Goal: Feedback & Contribution: Contribute content

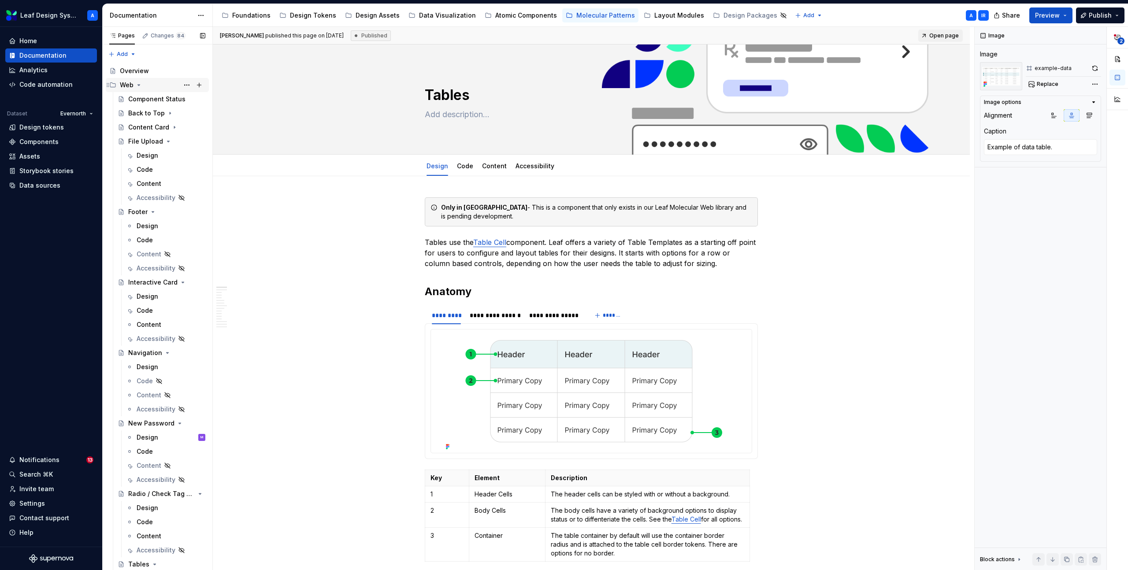
click at [139, 87] on icon "Page tree" at bounding box center [138, 85] width 7 height 7
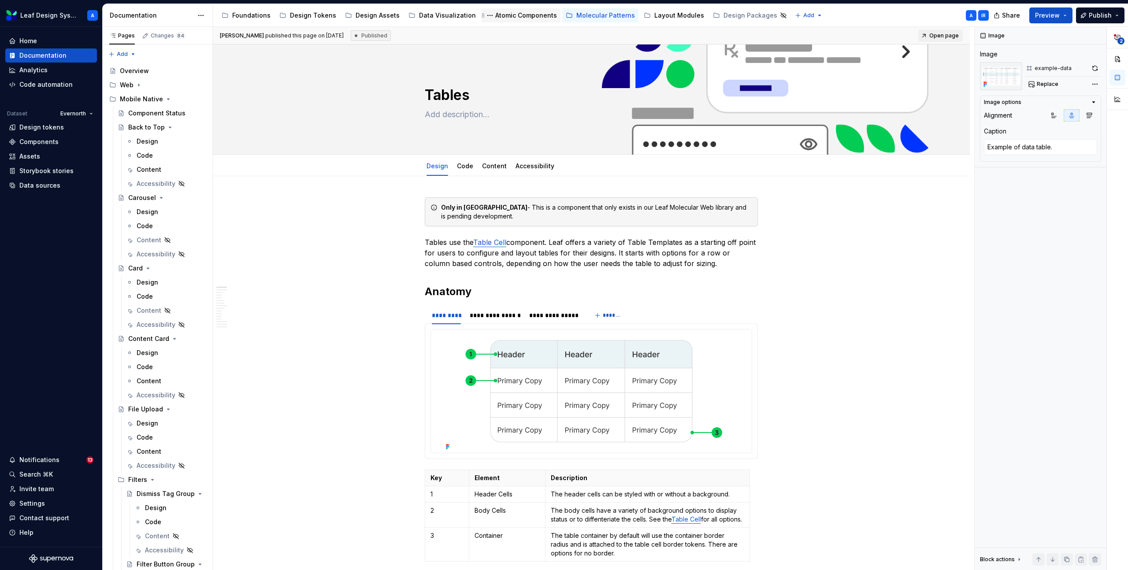
click at [511, 15] on div "Atomic Components" at bounding box center [526, 15] width 62 height 9
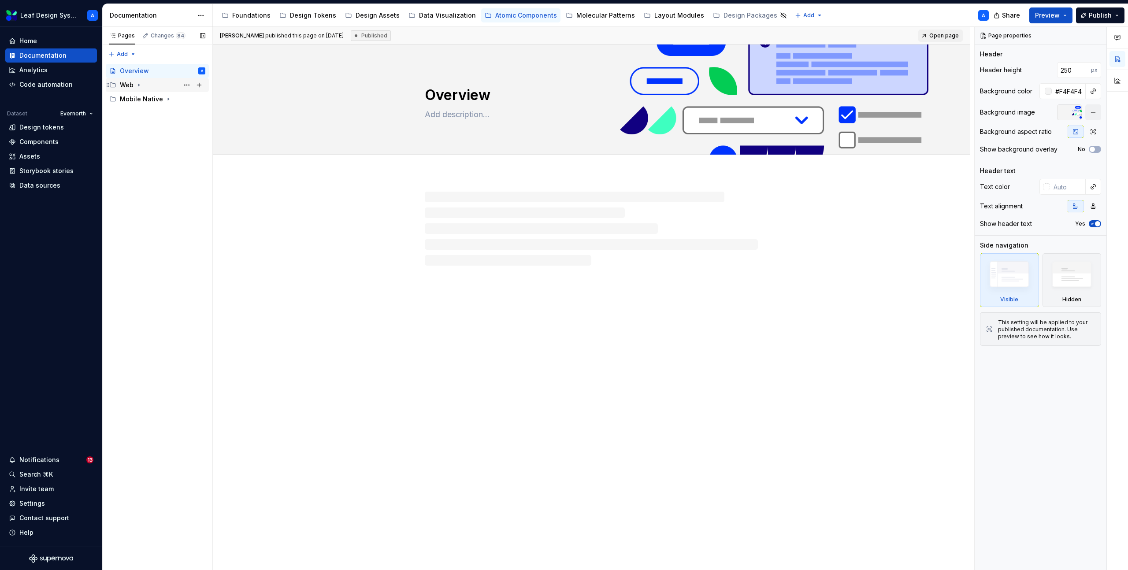
click at [139, 84] on icon "Page tree" at bounding box center [138, 85] width 1 height 2
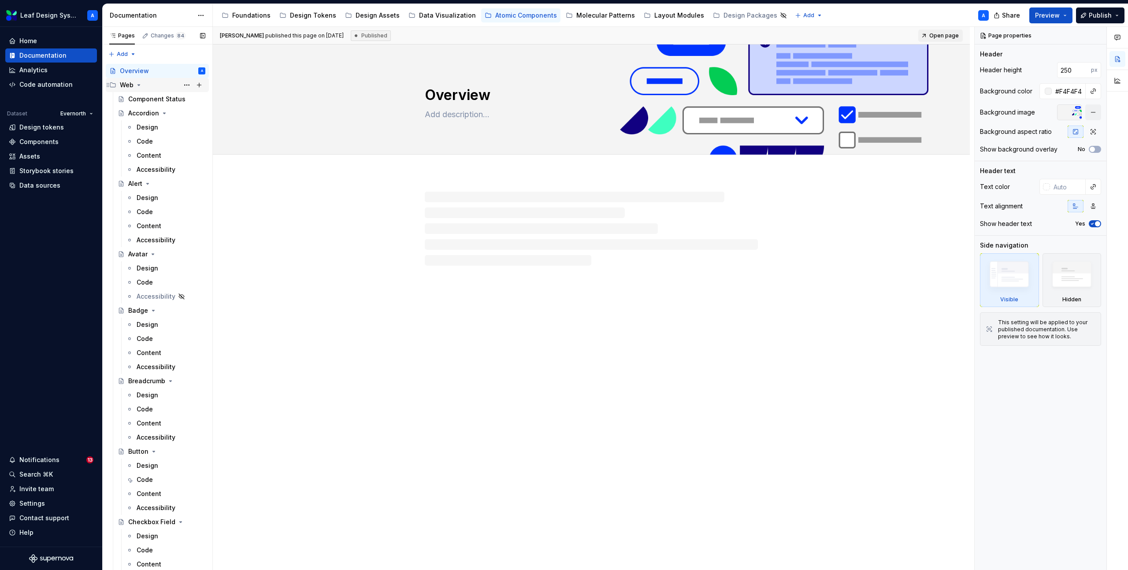
click at [139, 85] on icon "Page tree" at bounding box center [139, 85] width 2 height 1
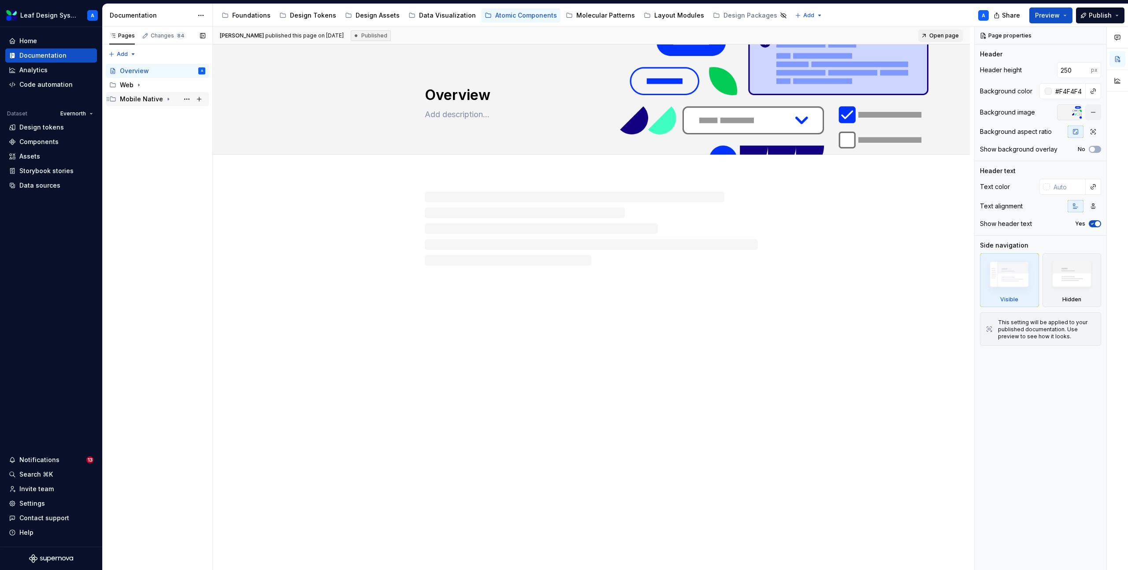
click at [167, 100] on icon "Page tree" at bounding box center [168, 99] width 7 height 7
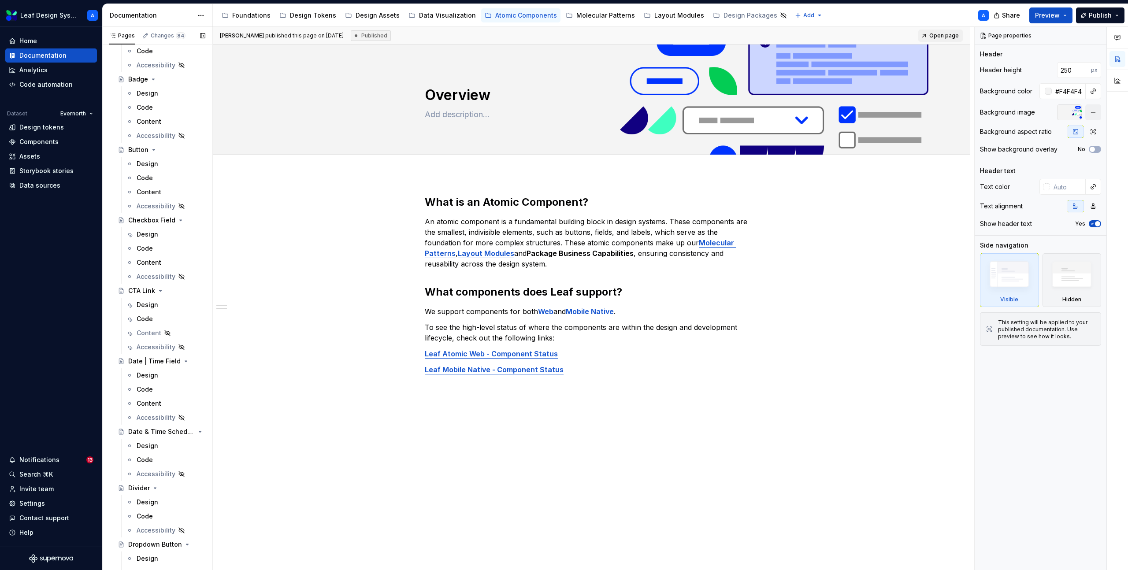
scroll to position [263, 0]
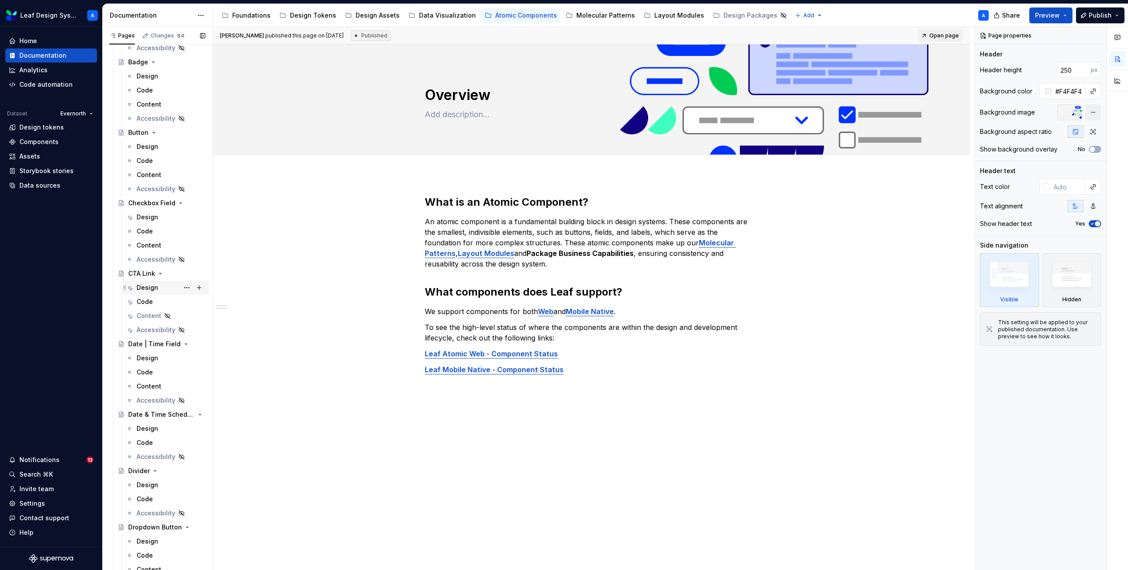
click at [147, 291] on div "Design" at bounding box center [148, 287] width 22 height 9
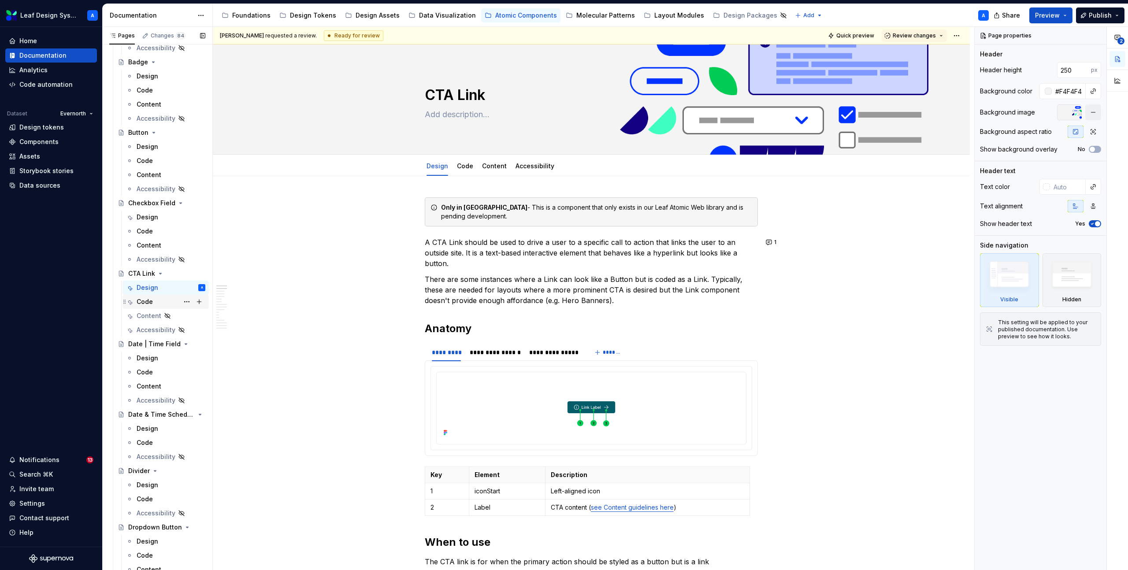
click at [149, 305] on div "Code" at bounding box center [145, 301] width 16 height 9
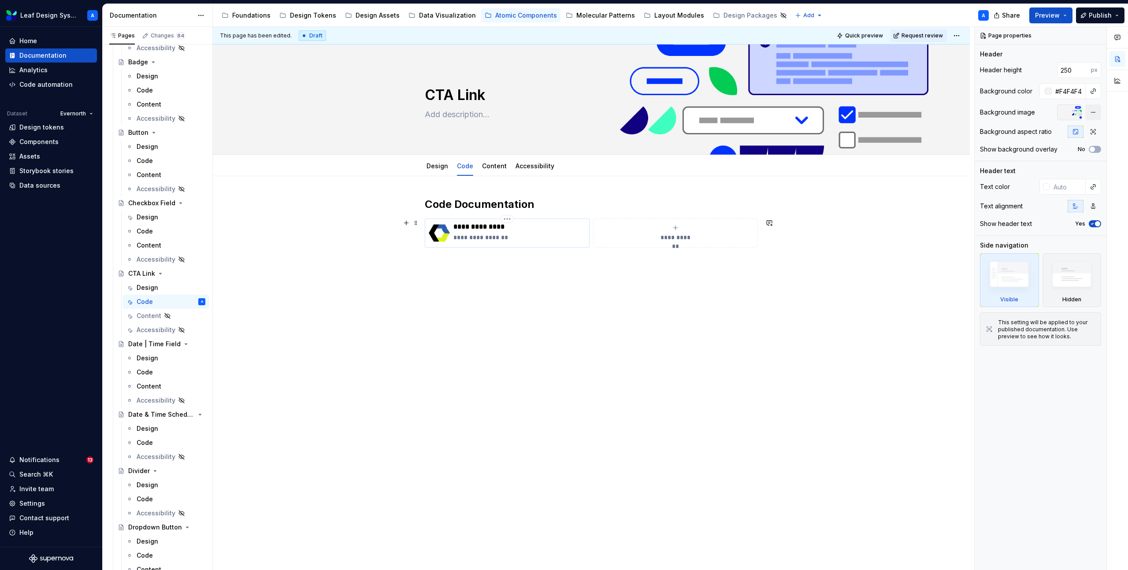
click at [468, 232] on div "**********" at bounding box center [519, 233] width 132 height 21
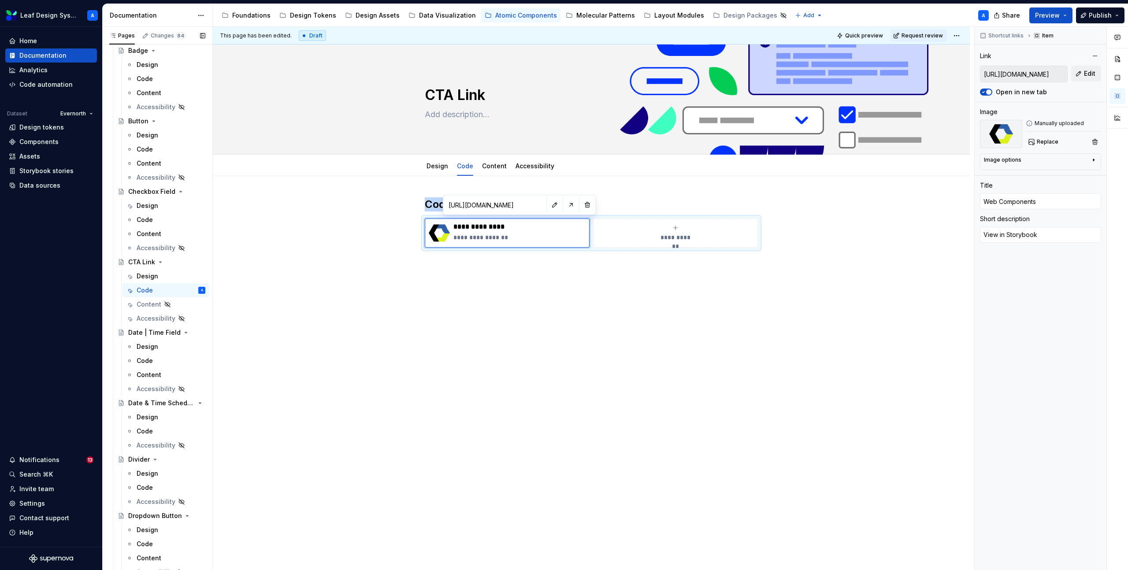
scroll to position [305, 0]
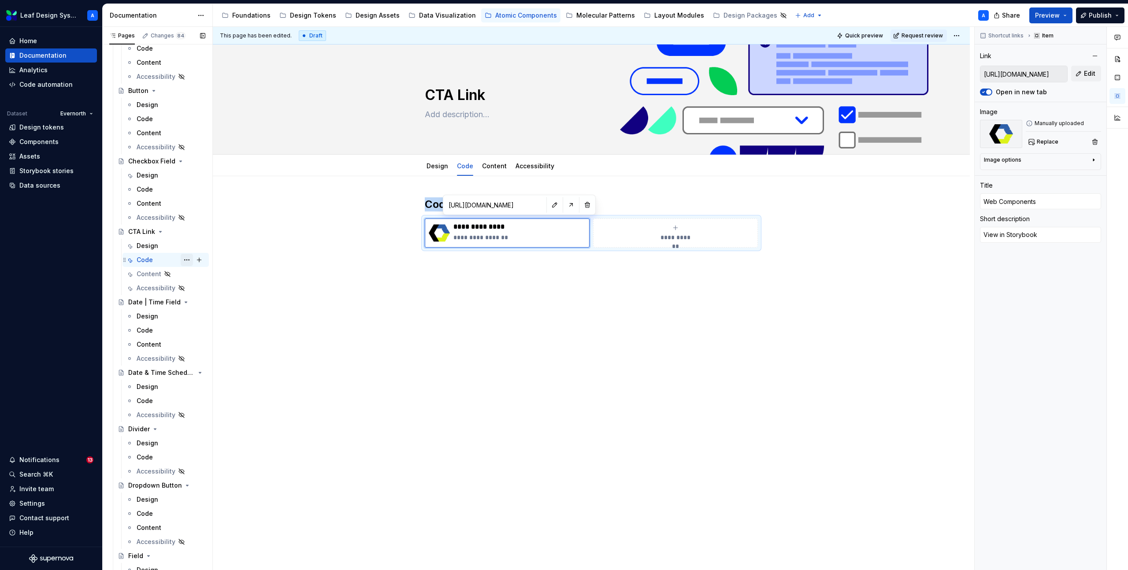
click at [186, 260] on button "Page tree" at bounding box center [187, 260] width 12 height 12
click at [206, 306] on div "Hide tab" at bounding box center [240, 307] width 86 height 9
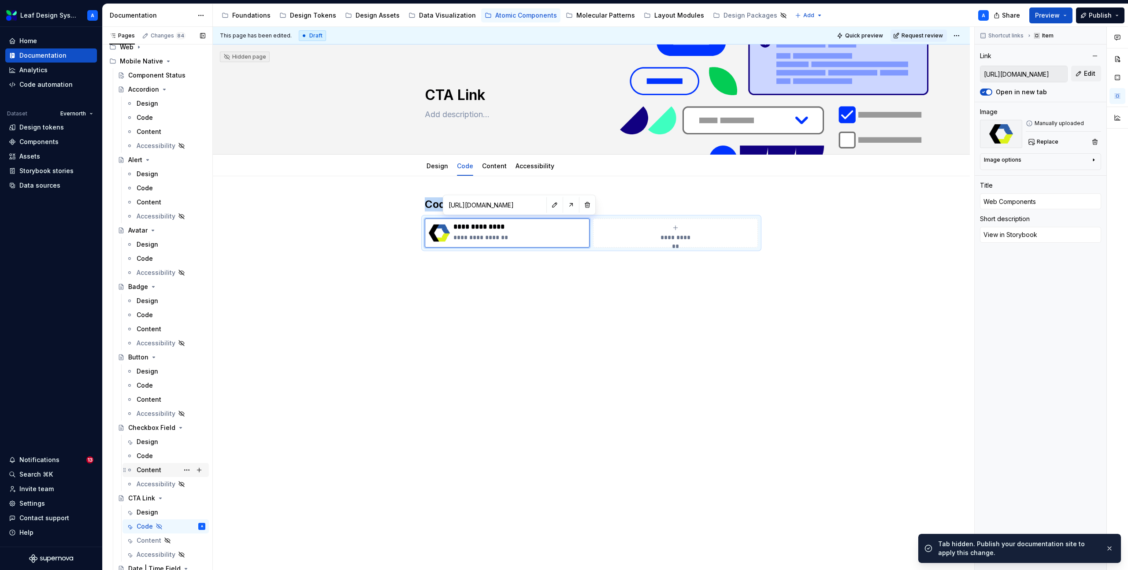
scroll to position [0, 0]
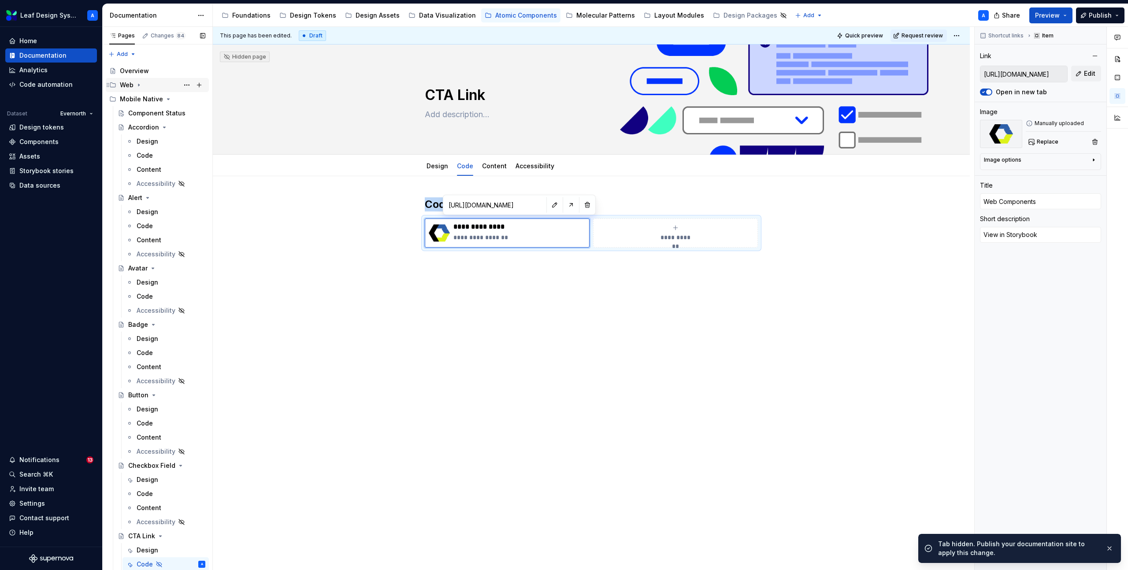
click at [142, 85] on icon "Page tree" at bounding box center [138, 85] width 7 height 7
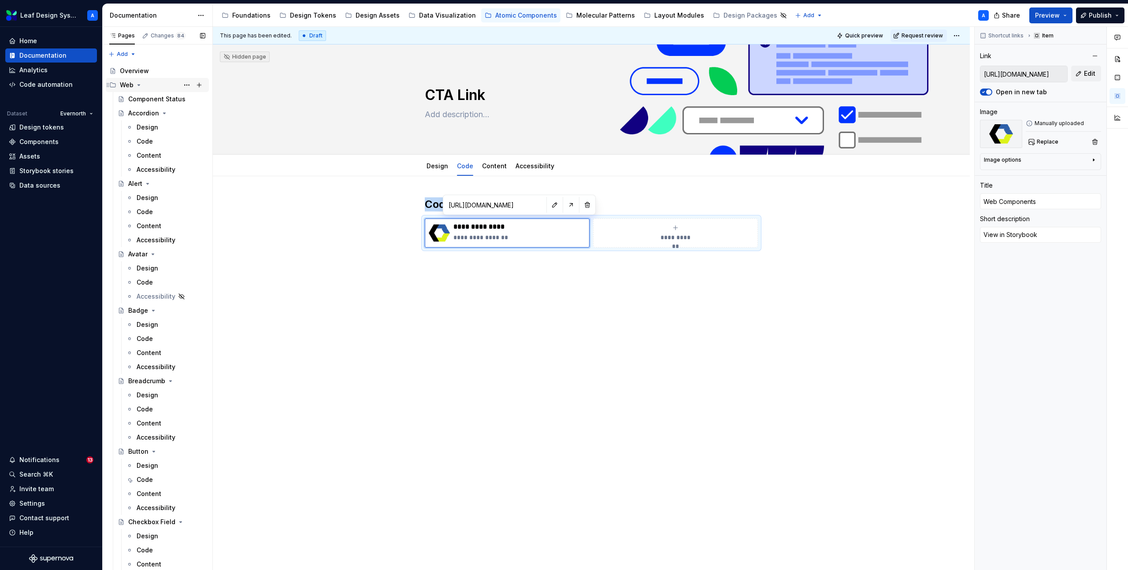
click at [139, 84] on icon "Page tree" at bounding box center [138, 85] width 7 height 7
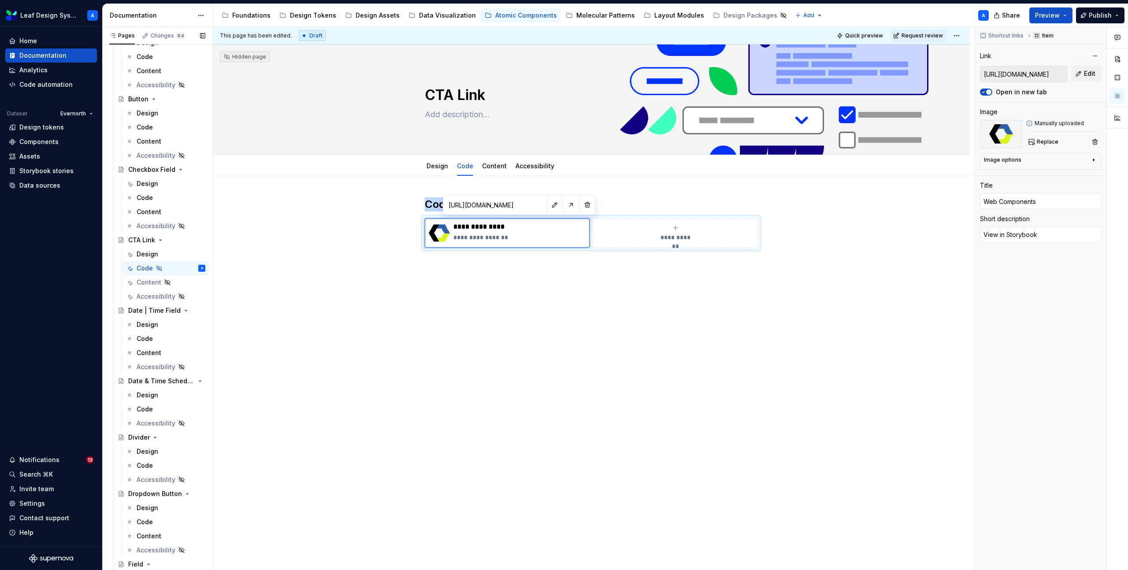
scroll to position [323, 0]
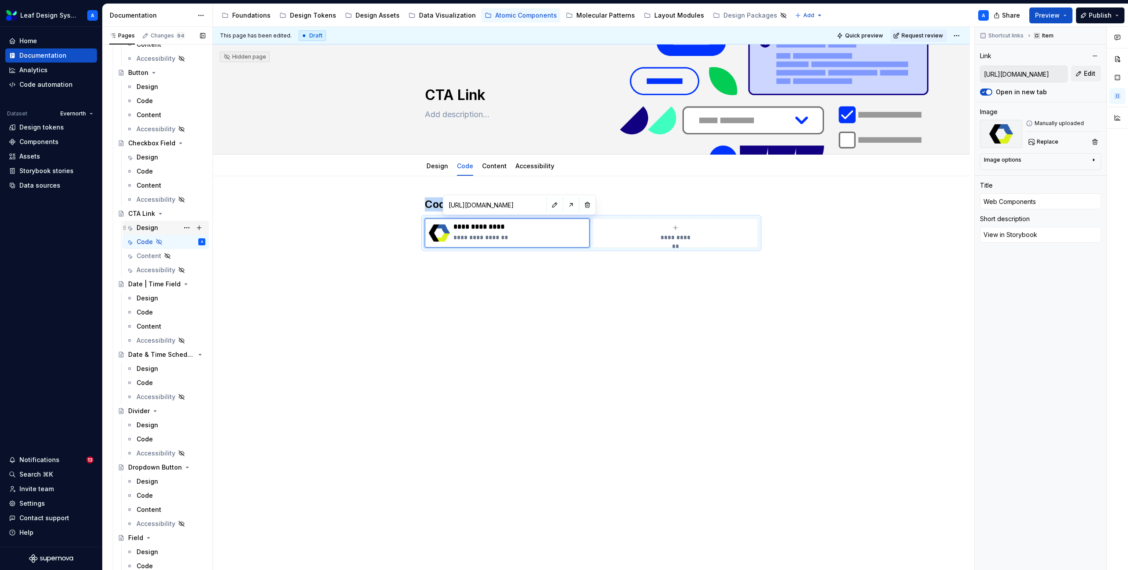
click at [153, 230] on div "Design" at bounding box center [148, 227] width 22 height 9
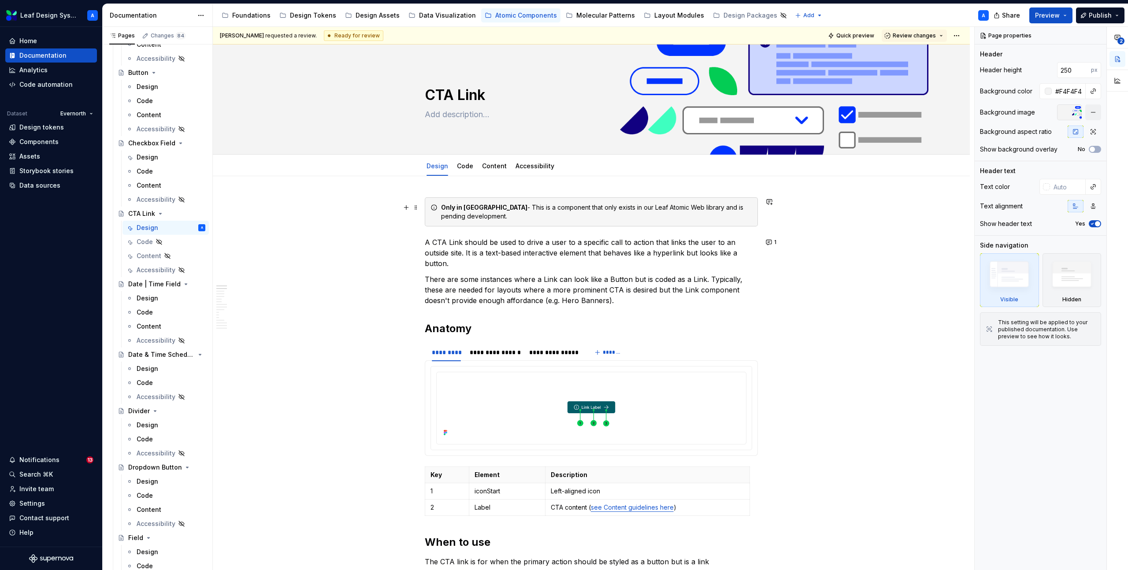
click at [681, 208] on div "Only in Figma library - This is a component that only exists in our Leaf Atomic…" at bounding box center [596, 212] width 311 height 18
type textarea "*"
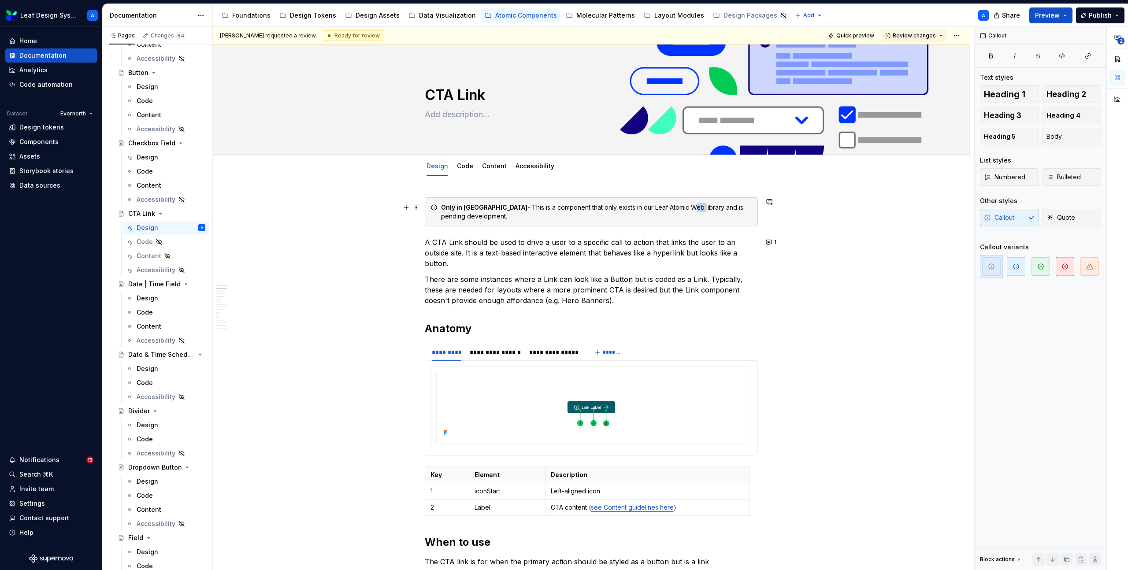
click at [681, 208] on div "Only in Figma library - This is a component that only exists in our Leaf Atomic…" at bounding box center [596, 212] width 311 height 18
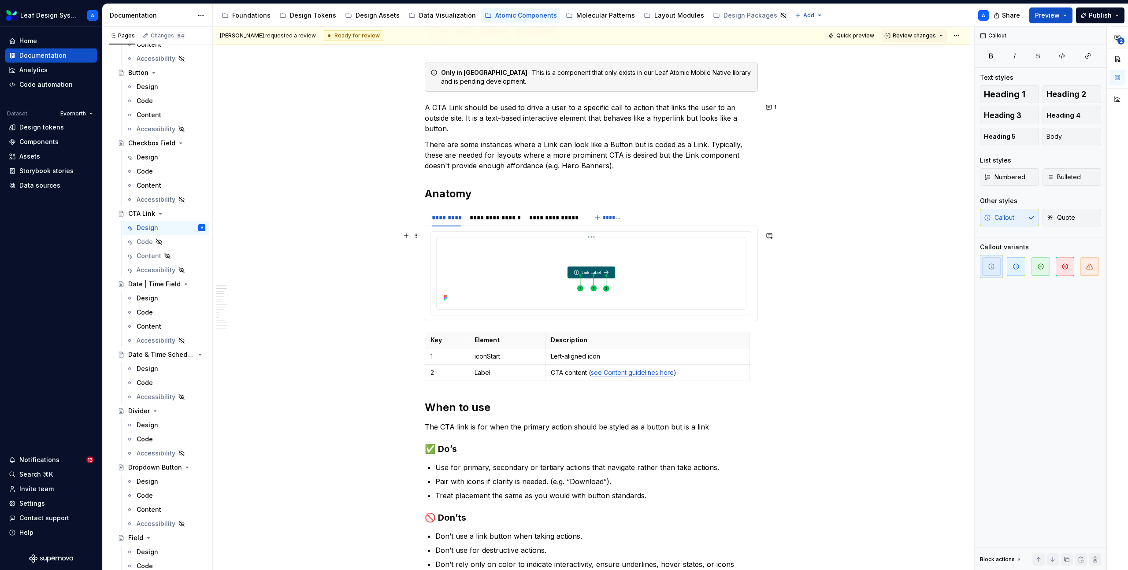
scroll to position [138, 0]
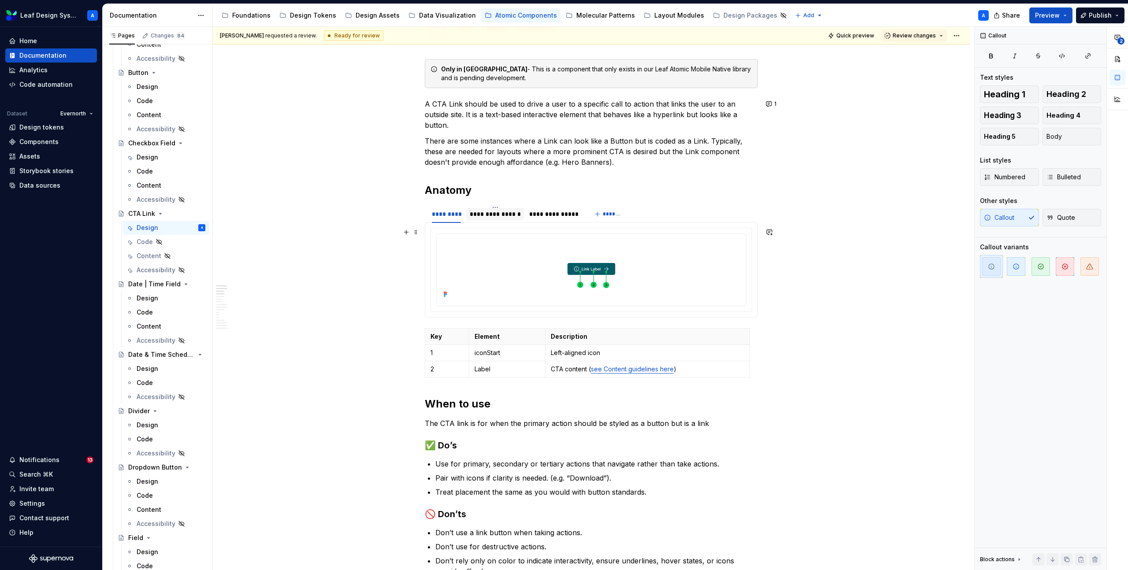
click at [495, 213] on div "**********" at bounding box center [495, 214] width 51 height 9
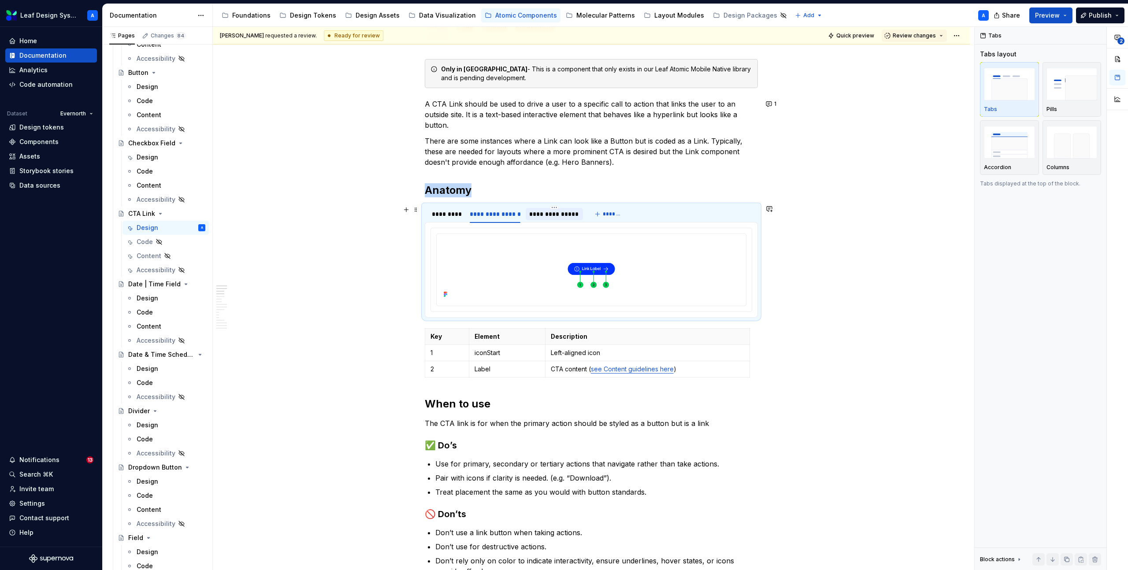
click at [543, 214] on div "**********" at bounding box center [554, 214] width 50 height 9
click at [497, 217] on div "**********" at bounding box center [495, 214] width 51 height 9
click at [449, 217] on div "*********" at bounding box center [446, 214] width 29 height 9
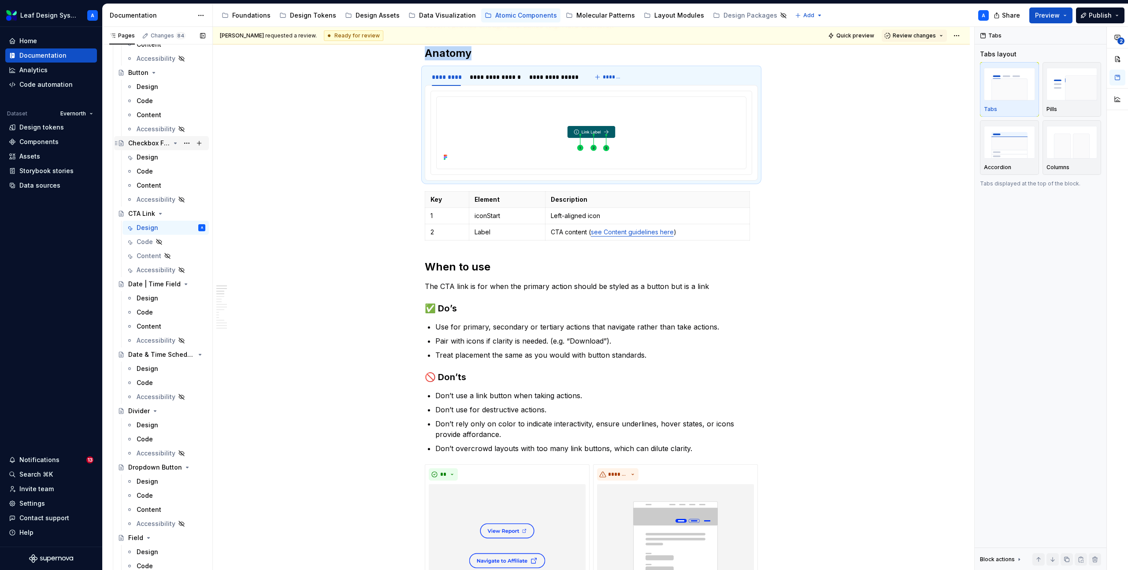
scroll to position [0, 0]
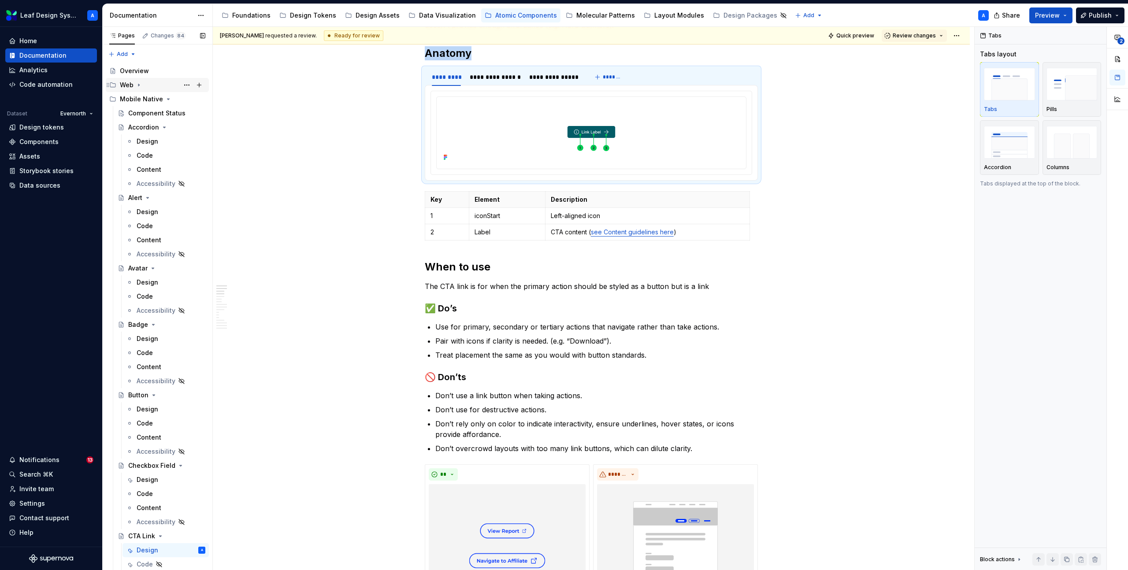
click at [138, 84] on icon "Page tree" at bounding box center [138, 85] width 7 height 7
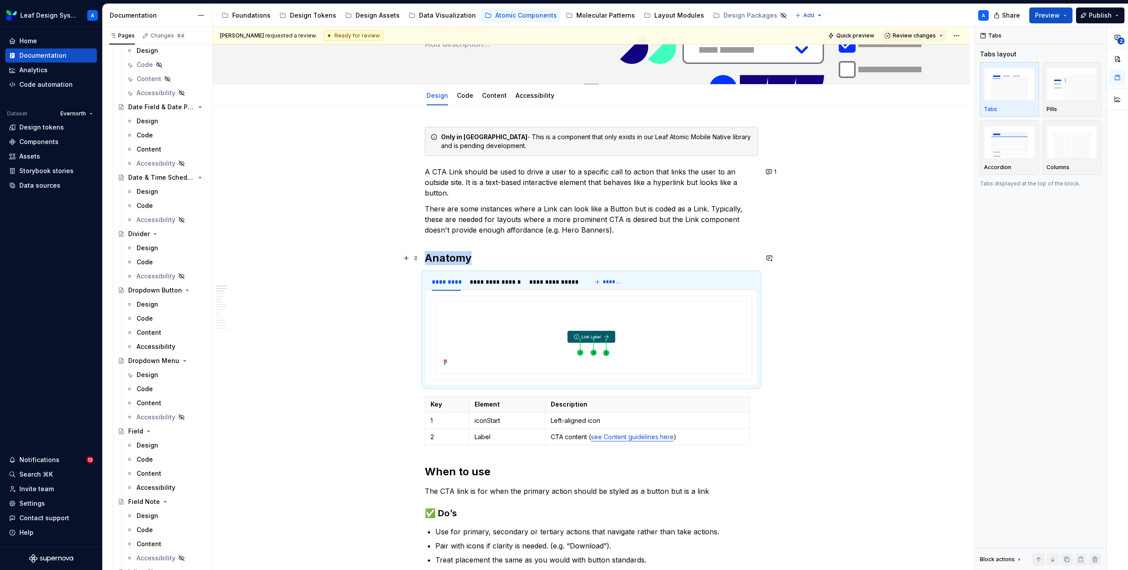
scroll to position [67, 0]
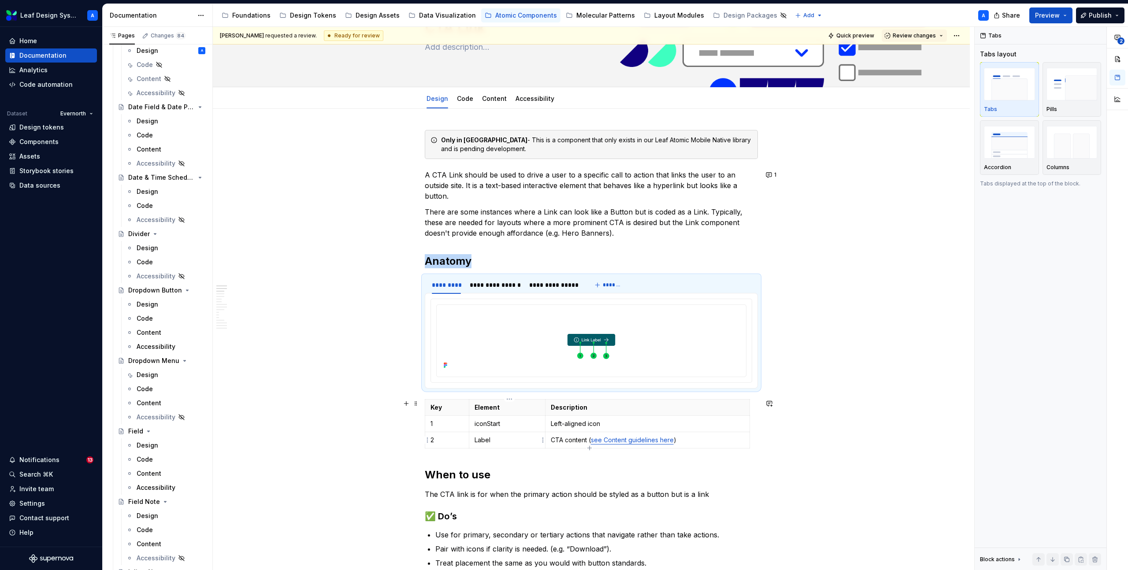
click at [501, 435] on td "Label" at bounding box center [507, 440] width 76 height 16
type textarea "*"
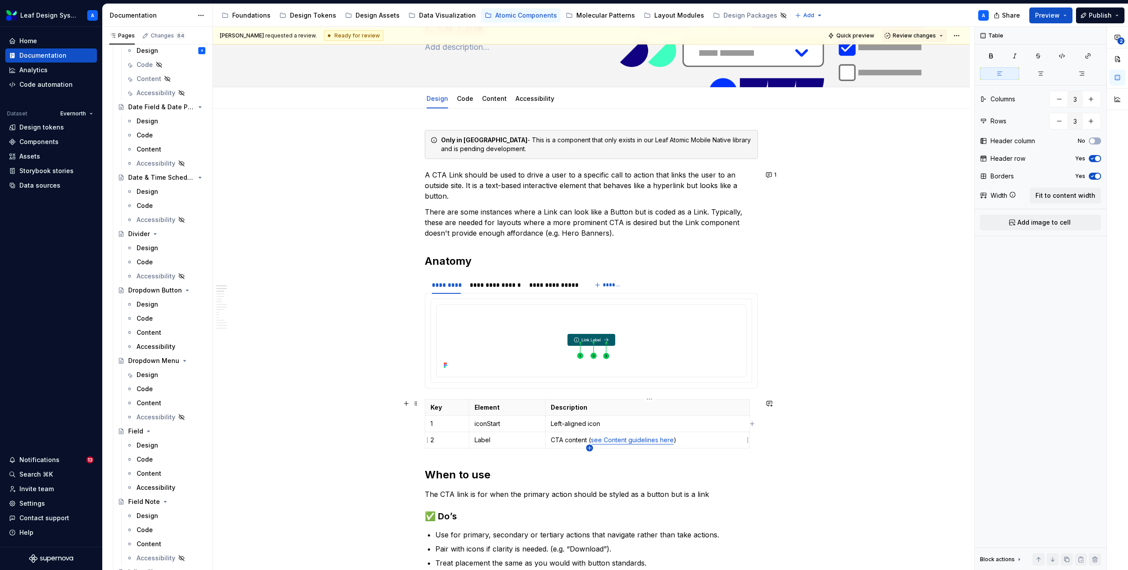
click at [591, 446] on icon "button" at bounding box center [589, 448] width 7 height 7
type input "4"
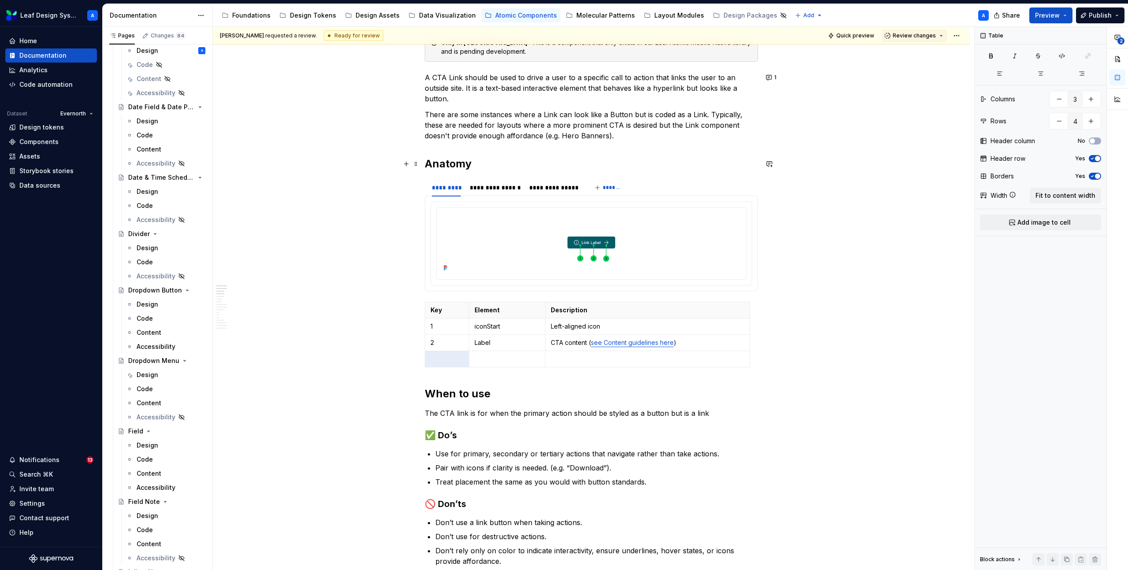
scroll to position [192, 0]
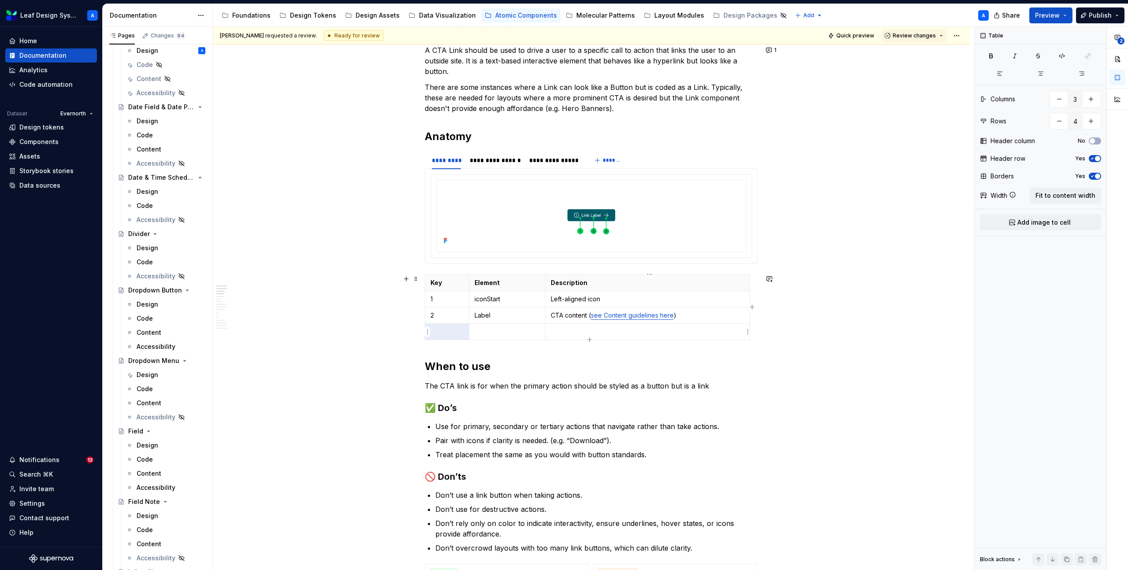
click at [568, 331] on p at bounding box center [647, 331] width 193 height 9
click at [520, 334] on p at bounding box center [507, 331] width 65 height 9
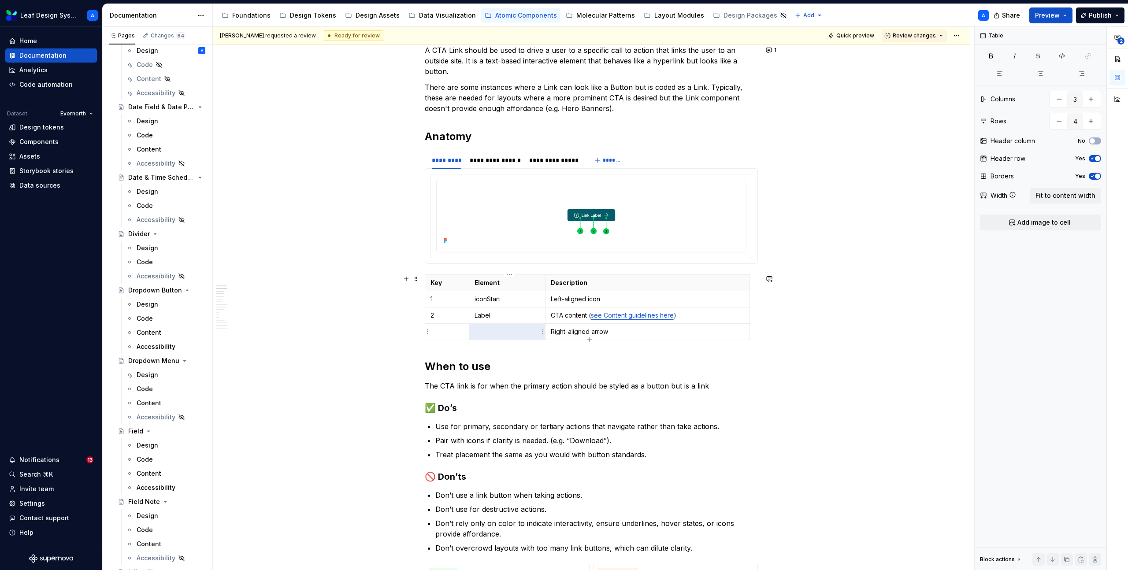
click at [520, 334] on p at bounding box center [507, 331] width 65 height 9
click at [444, 334] on p at bounding box center [447, 331] width 33 height 9
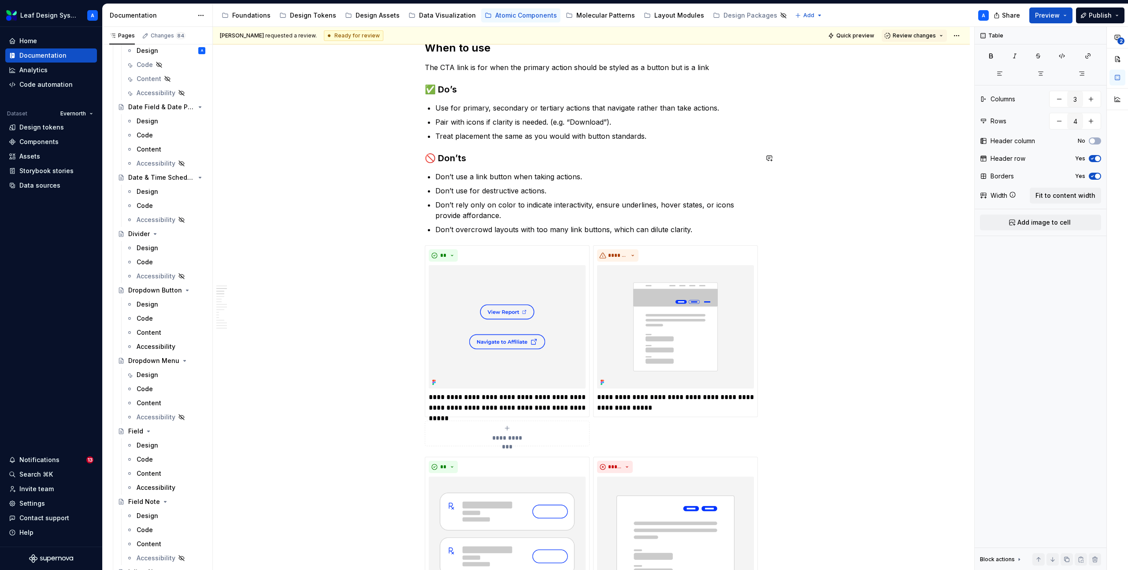
scroll to position [521, 0]
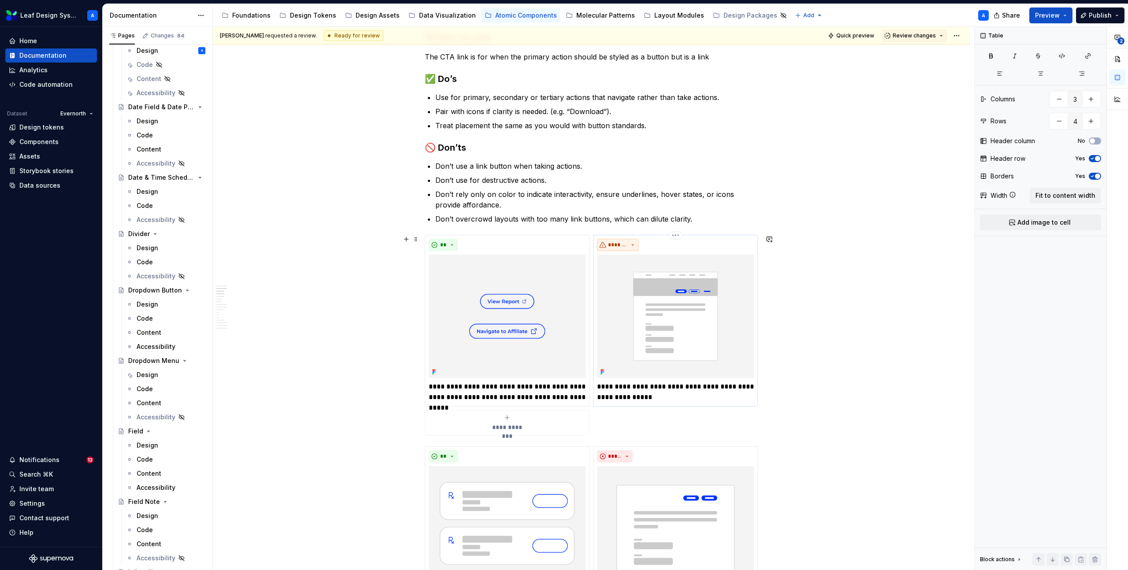
click at [622, 247] on span "*******" at bounding box center [617, 244] width 19 height 7
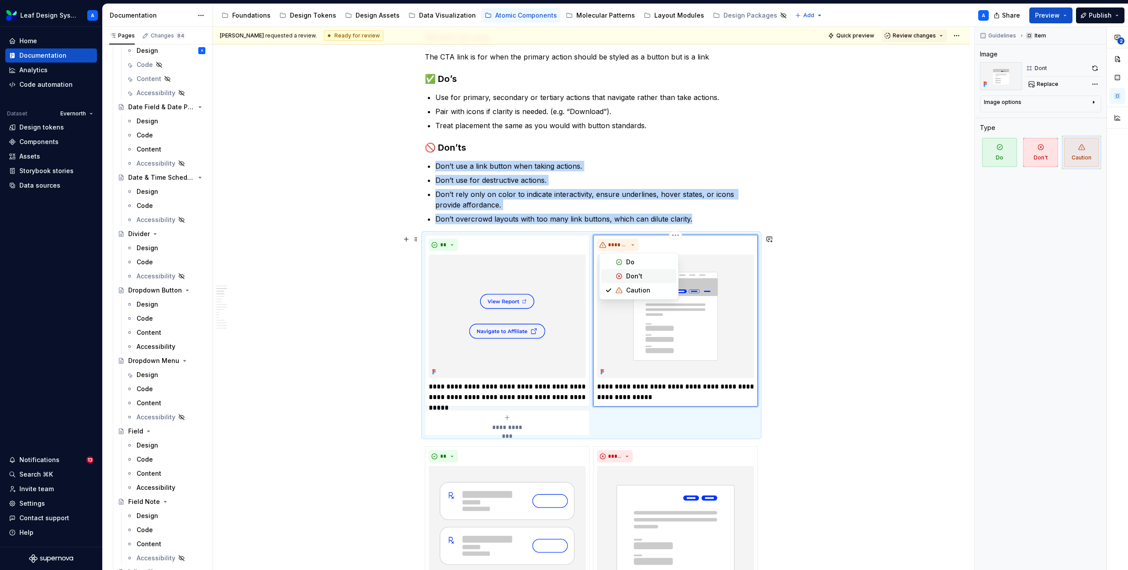
click at [629, 273] on div "Don't" at bounding box center [634, 276] width 16 height 9
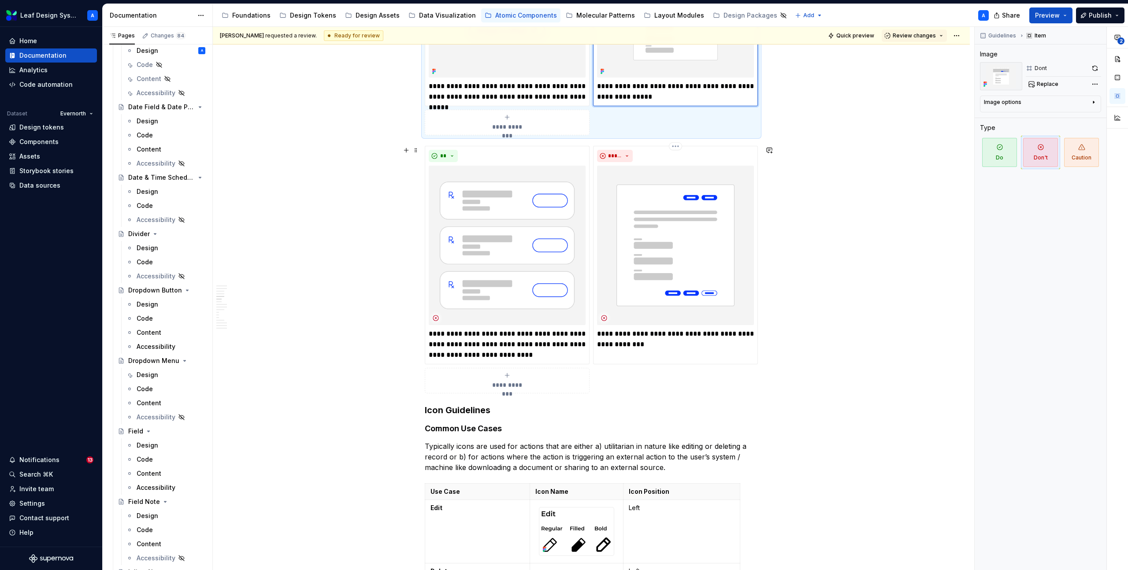
scroll to position [846, 0]
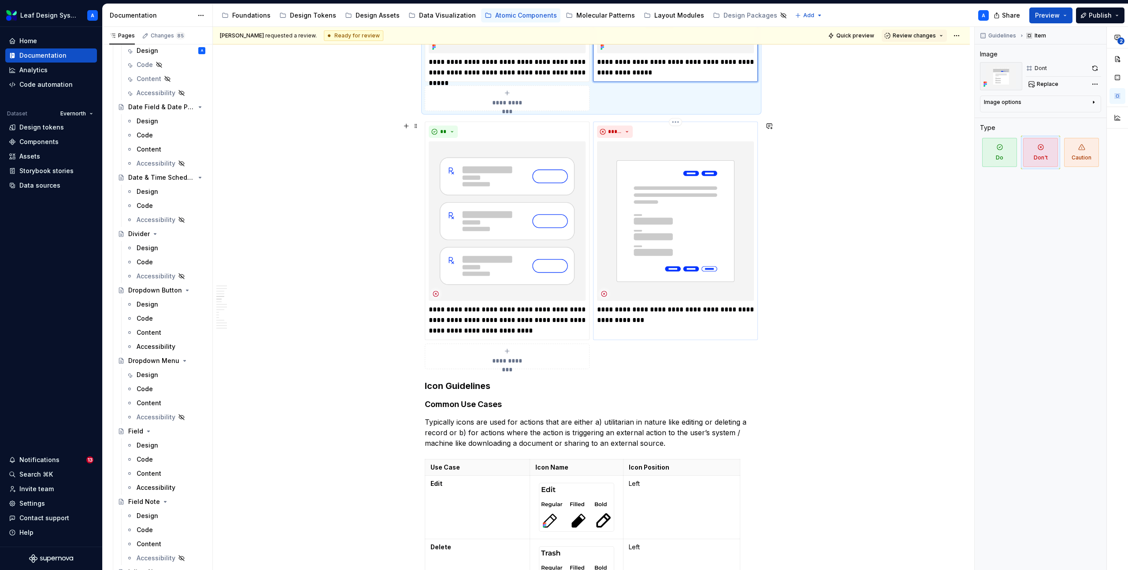
click at [602, 311] on p "**********" at bounding box center [675, 315] width 157 height 21
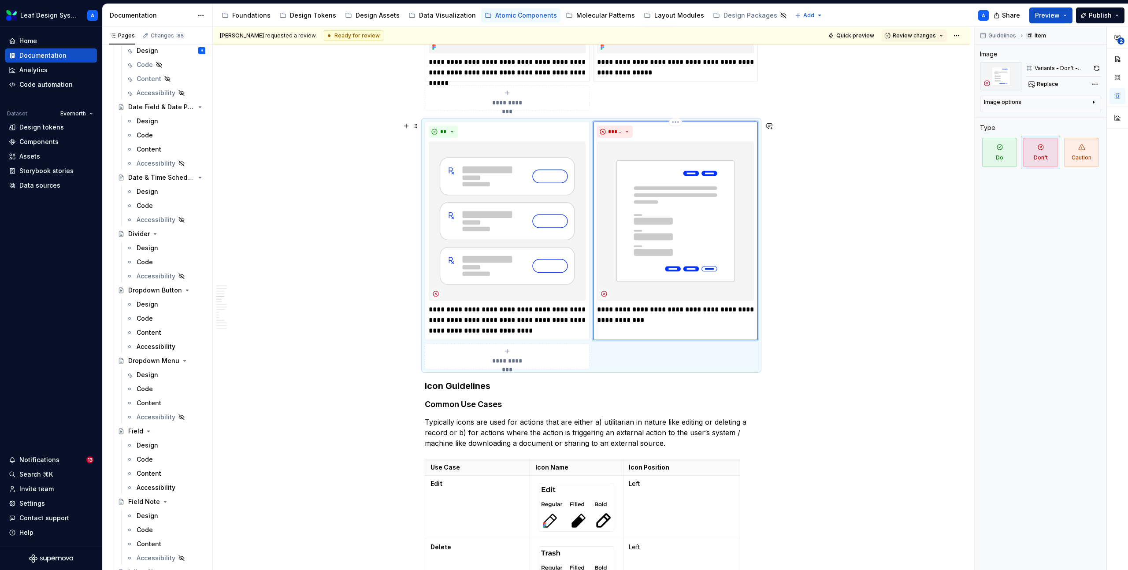
type textarea "*"
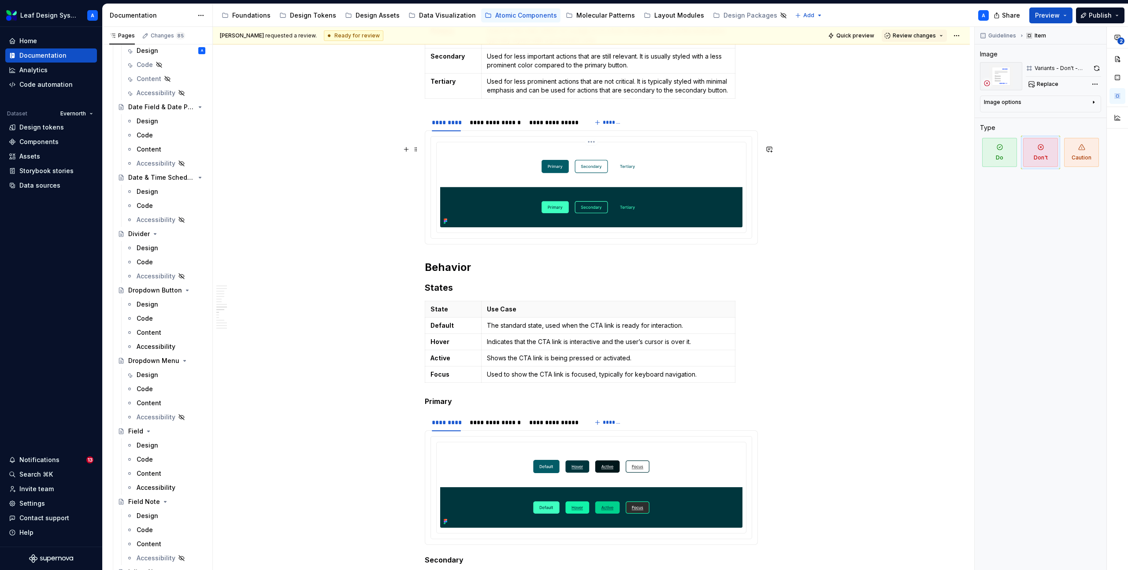
scroll to position [2129, 0]
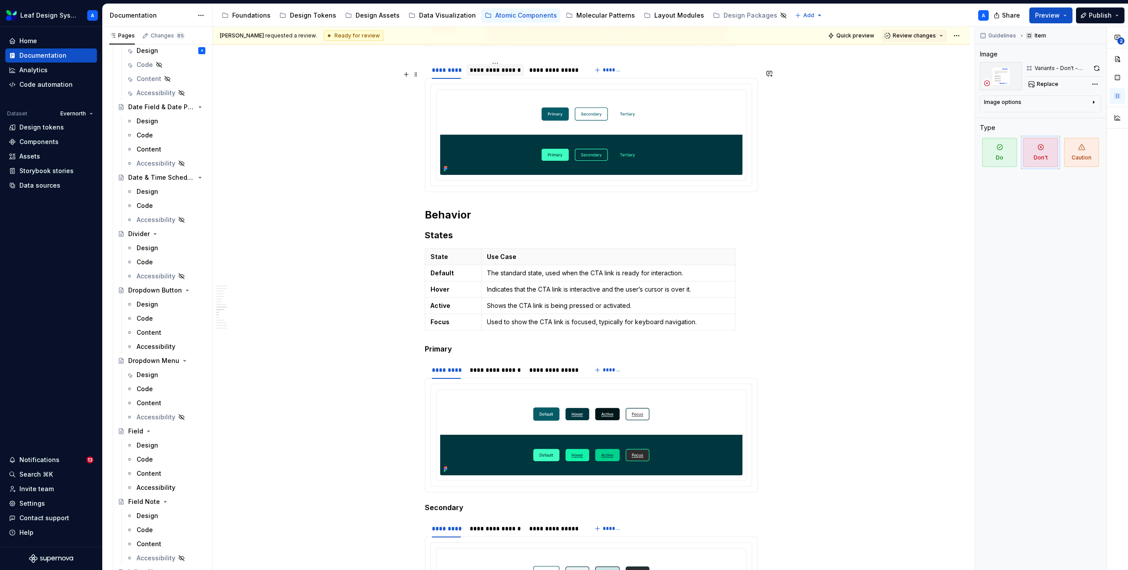
click at [502, 74] on div "**********" at bounding box center [495, 70] width 51 height 9
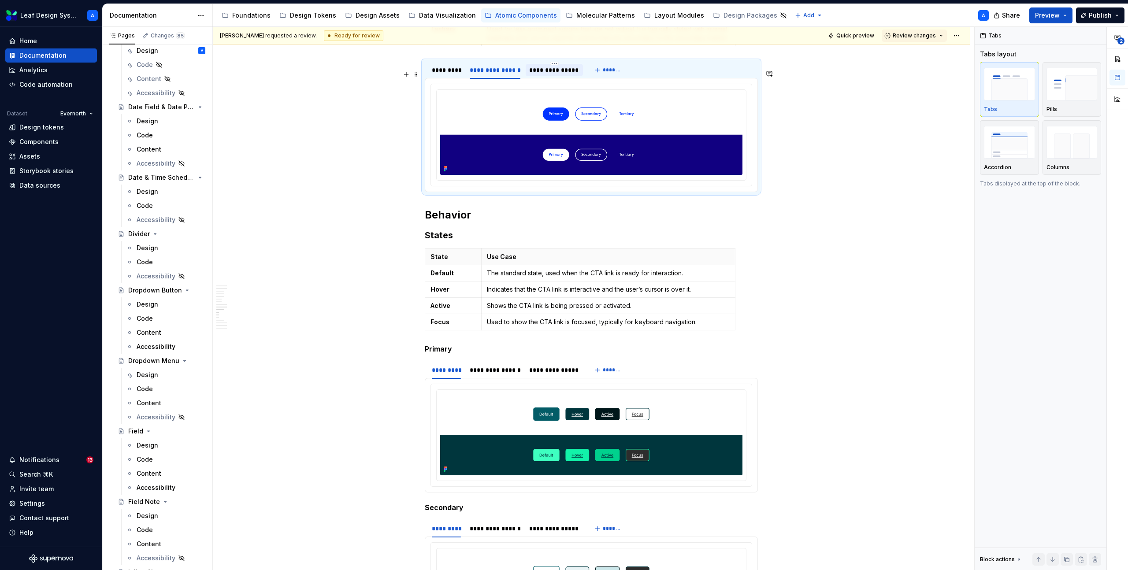
drag, startPoint x: 569, startPoint y: 82, endPoint x: 558, endPoint y: 82, distance: 11.0
click at [569, 74] on div "**********" at bounding box center [554, 70] width 50 height 9
click at [449, 74] on div "*********" at bounding box center [446, 70] width 29 height 9
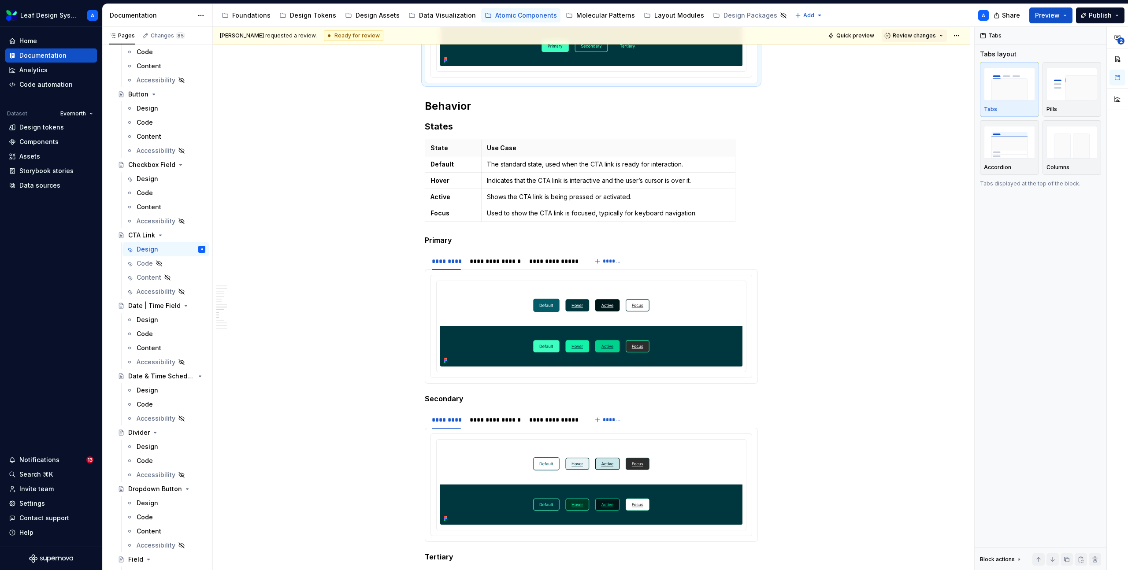
scroll to position [2761, 0]
type textarea "*"
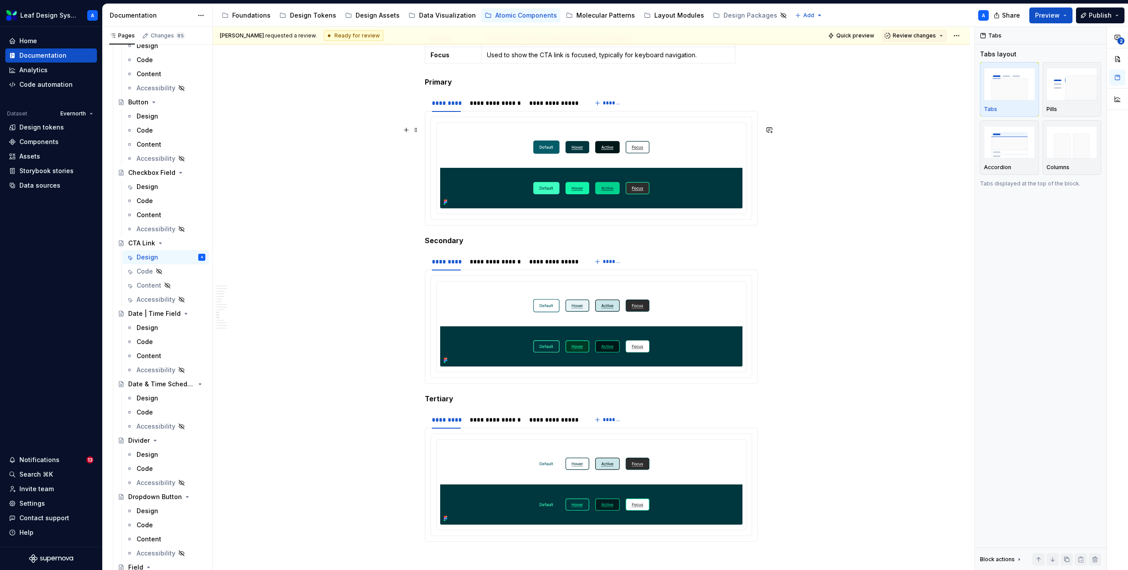
scroll to position [2411, 0]
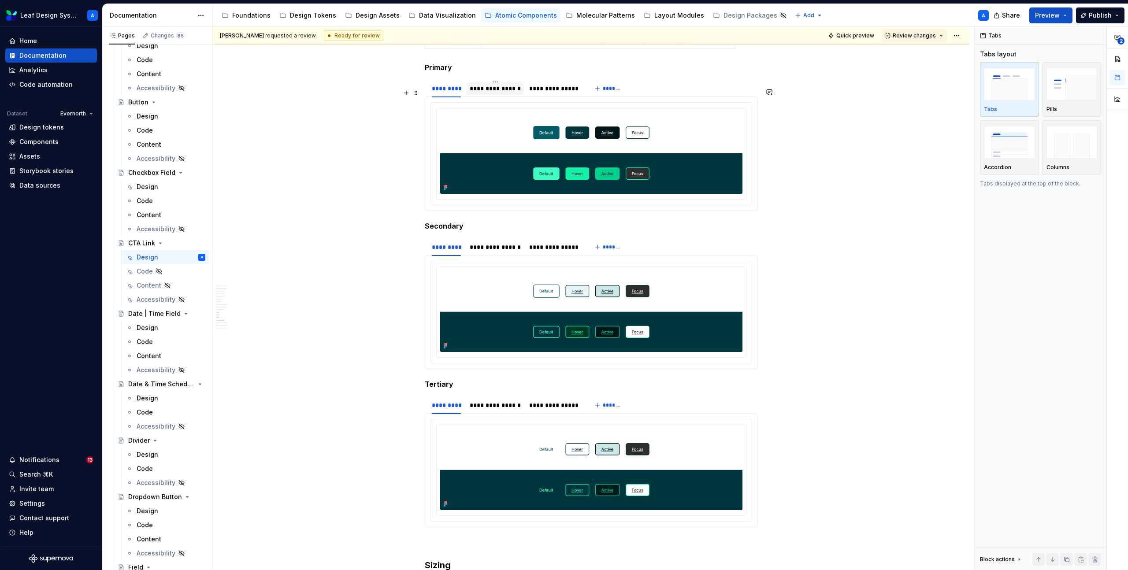
click at [495, 93] on div "**********" at bounding box center [495, 88] width 51 height 9
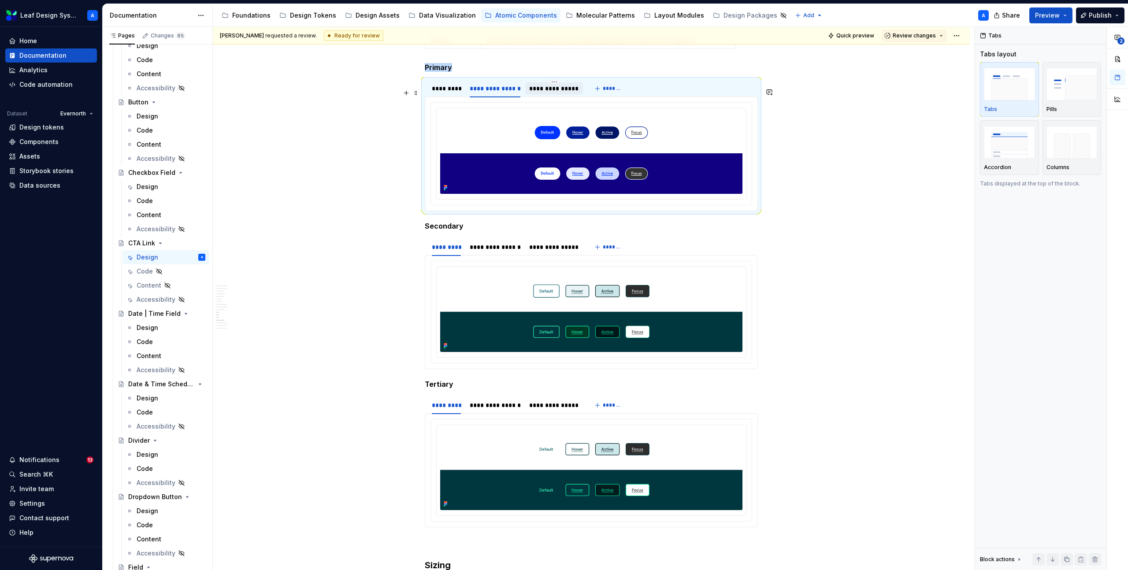
click at [549, 93] on div "**********" at bounding box center [554, 88] width 50 height 9
click at [452, 93] on div "*********" at bounding box center [446, 88] width 29 height 9
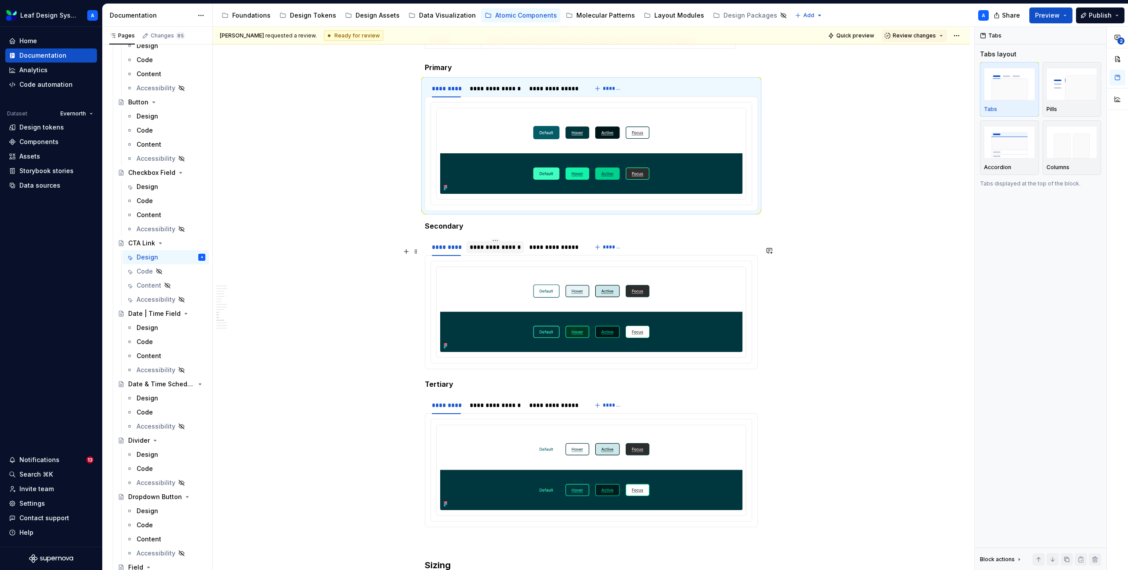
click at [501, 252] on div "**********" at bounding box center [495, 247] width 51 height 9
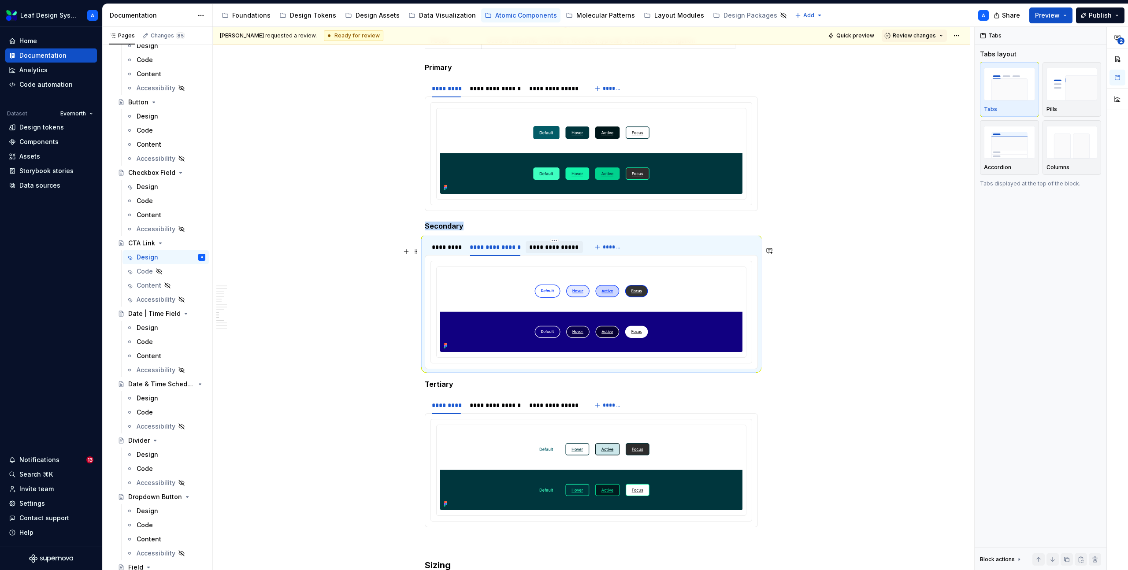
click at [559, 252] on div "**********" at bounding box center [554, 247] width 50 height 9
click at [428, 260] on div "**********" at bounding box center [506, 249] width 162 height 22
click at [442, 252] on div "*********" at bounding box center [446, 247] width 29 height 9
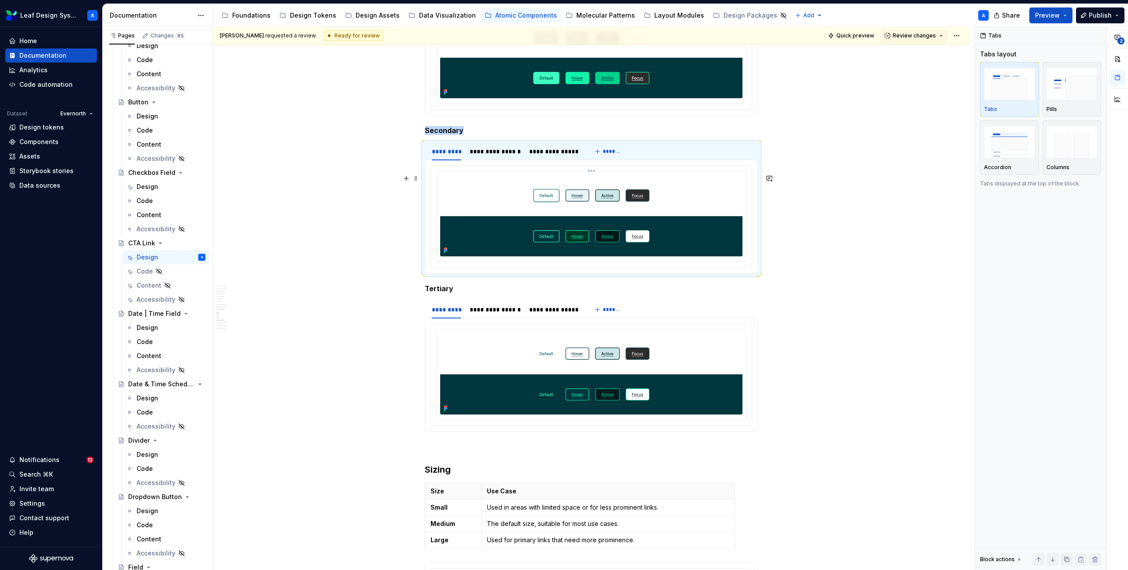
scroll to position [2521, 0]
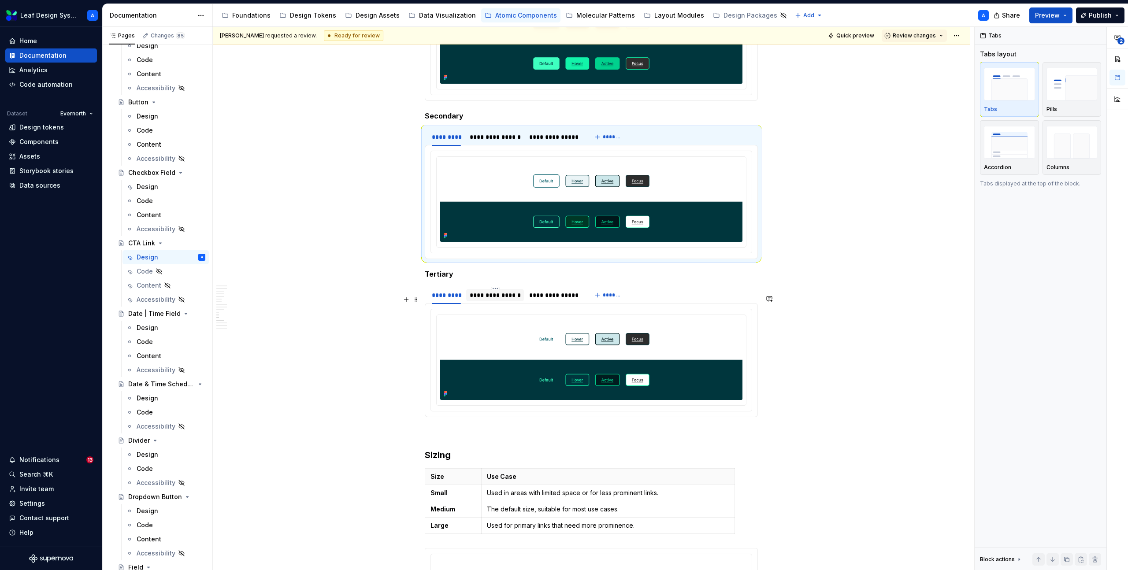
click at [500, 300] on div "**********" at bounding box center [495, 295] width 51 height 9
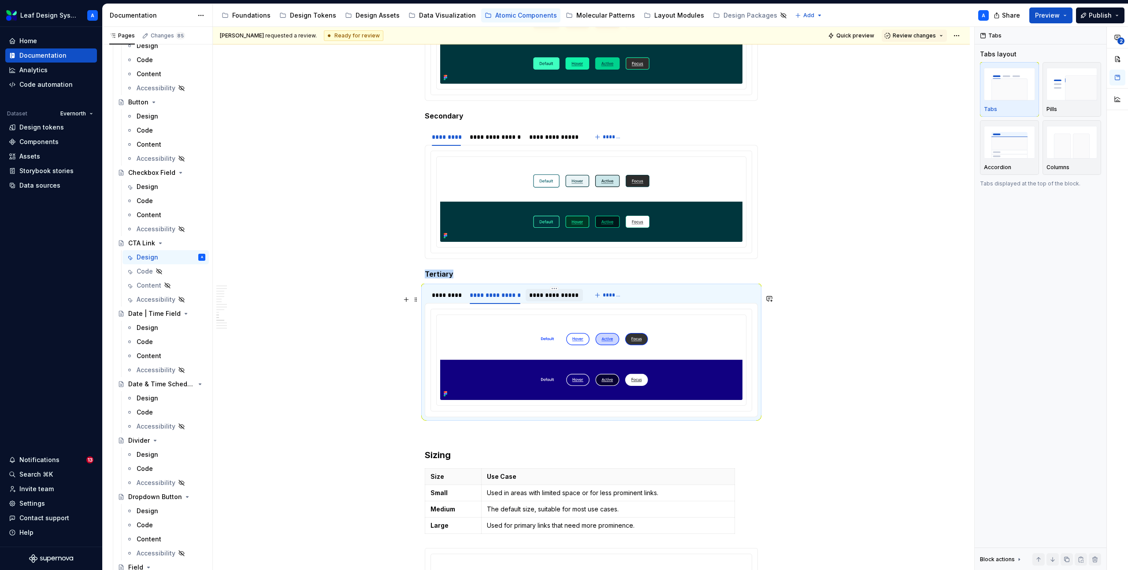
click at [554, 300] on div "**********" at bounding box center [554, 295] width 50 height 9
click at [448, 300] on div "*********" at bounding box center [446, 295] width 29 height 9
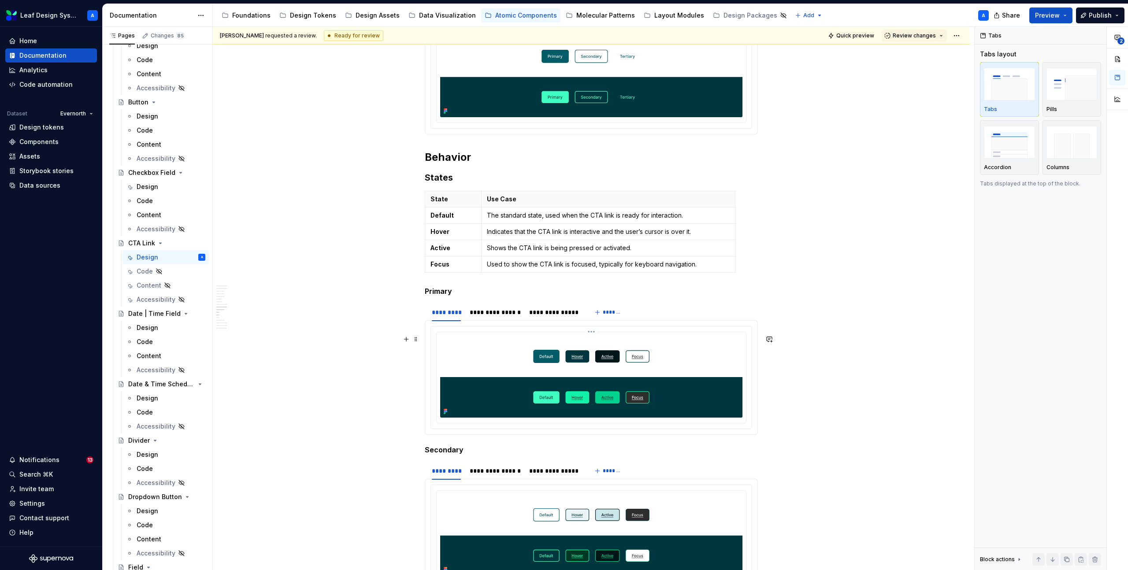
scroll to position [2173, 0]
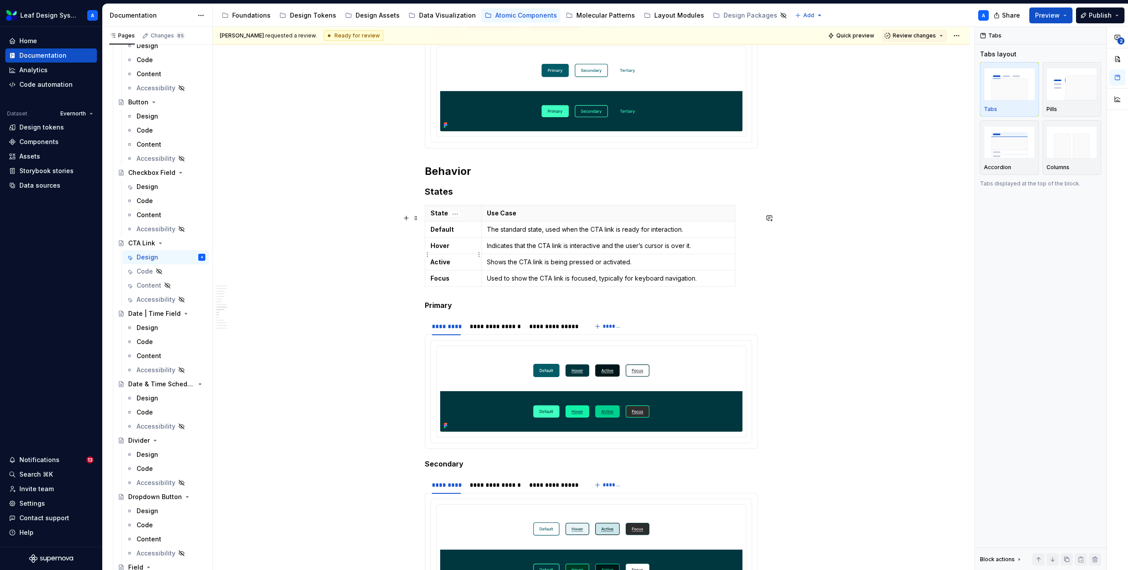
click at [453, 250] on p "Hover" at bounding box center [453, 245] width 45 height 9
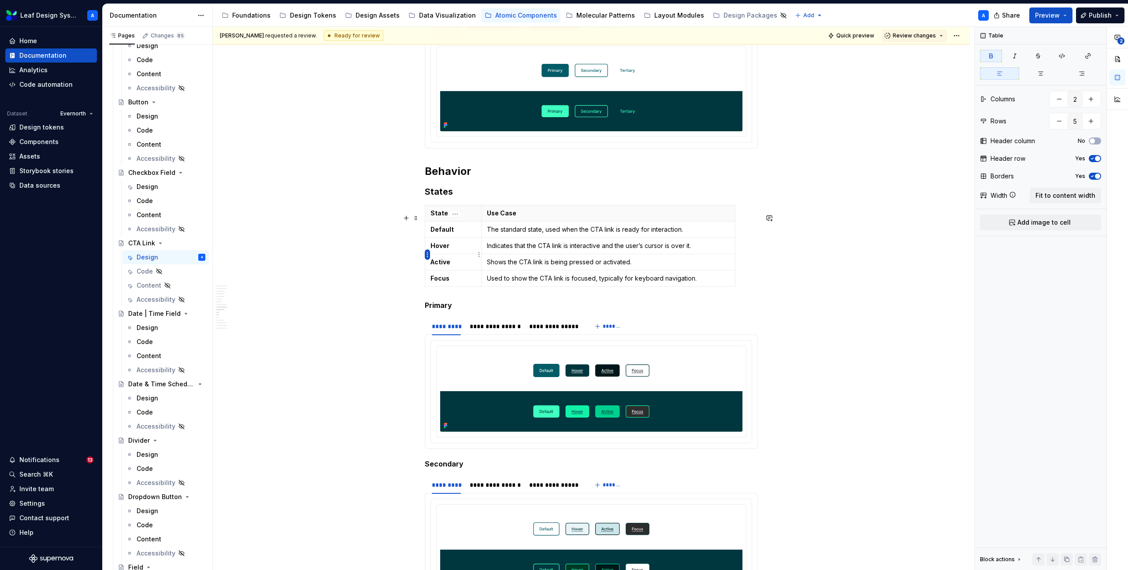
click at [428, 254] on html "Leaf Design System A Home Documentation Analytics Code automation Dataset Evern…" at bounding box center [564, 285] width 1128 height 570
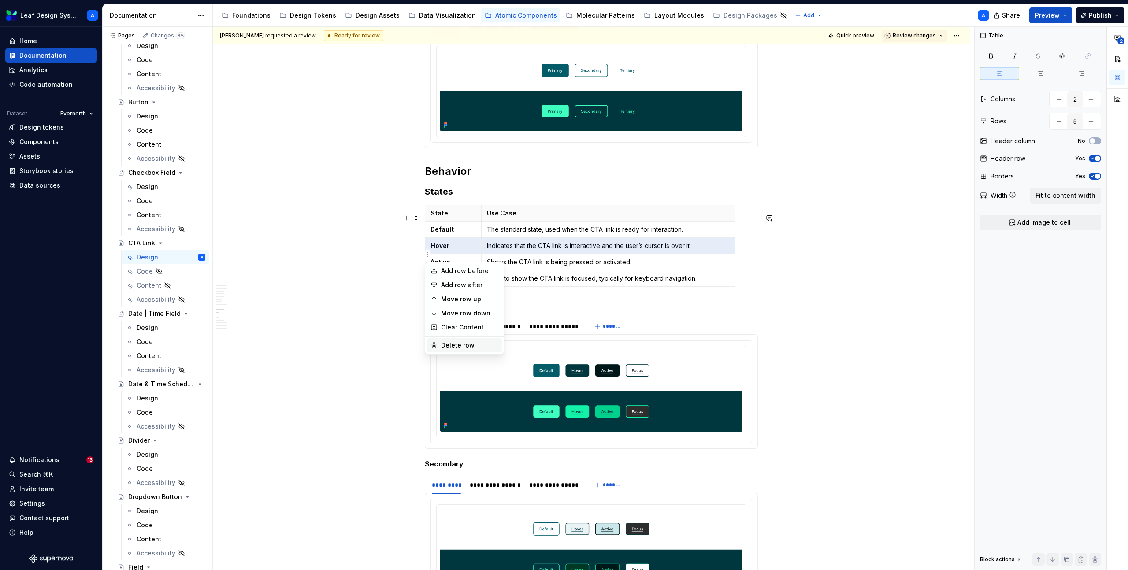
click at [461, 344] on div "Delete row" at bounding box center [469, 345] width 57 height 9
type input "4"
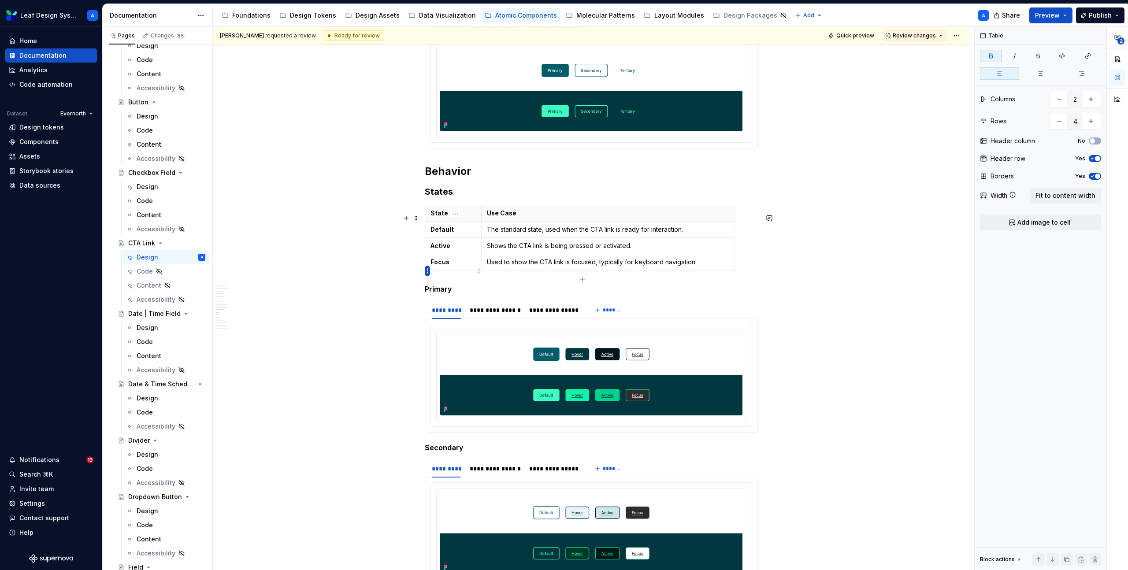
click at [428, 271] on html "Leaf Design System A Home Documentation Analytics Code automation Dataset Evern…" at bounding box center [564, 285] width 1128 height 570
click at [450, 343] on div "Delete row" at bounding box center [469, 347] width 57 height 9
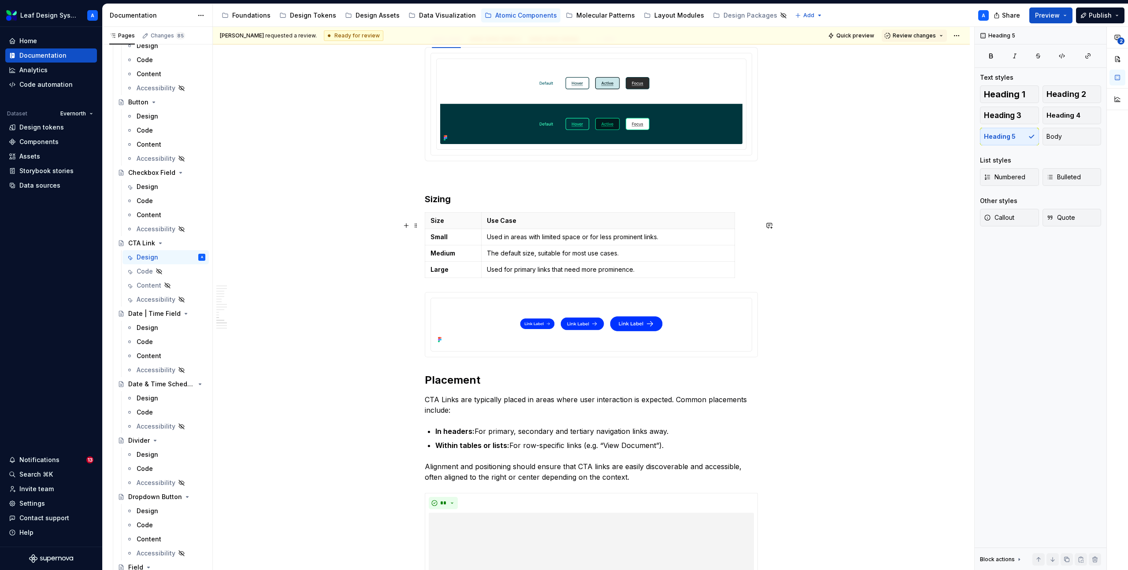
scroll to position [2792, 0]
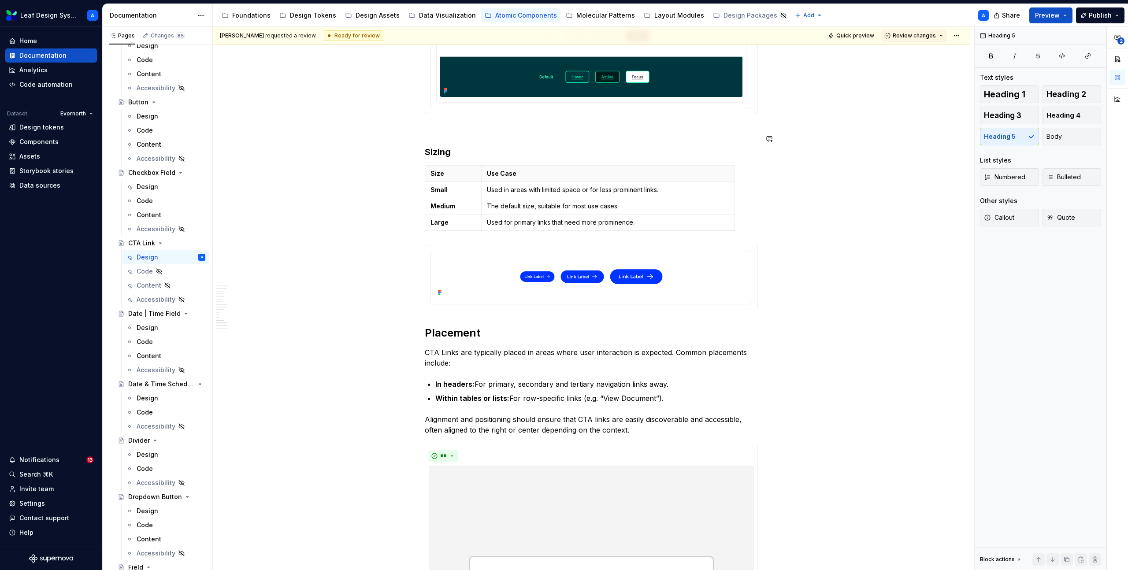
click at [432, 134] on p at bounding box center [591, 130] width 333 height 11
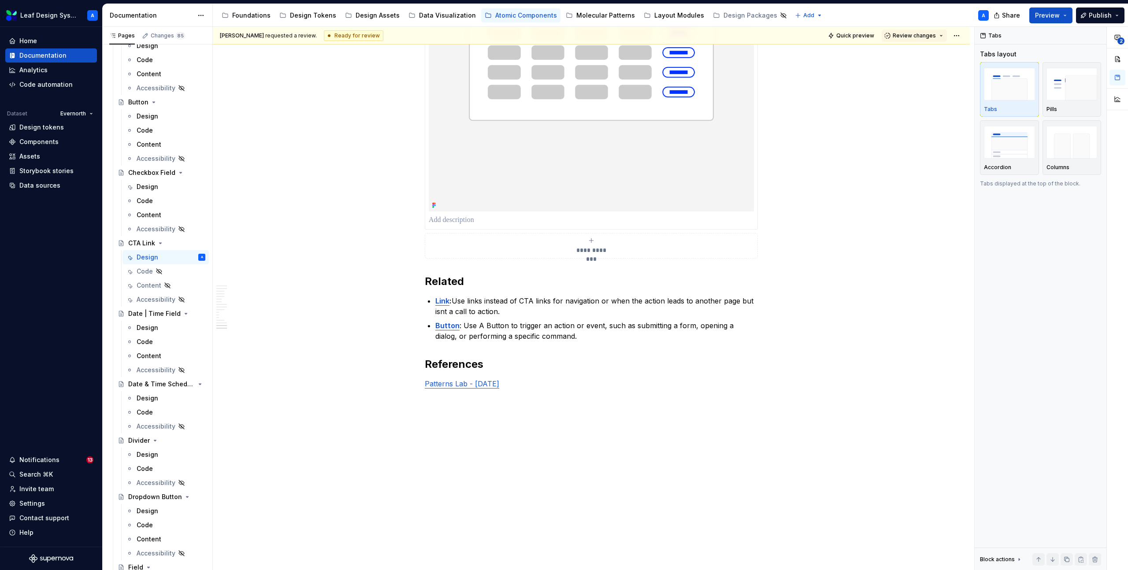
scroll to position [3361, 0]
type textarea "*"
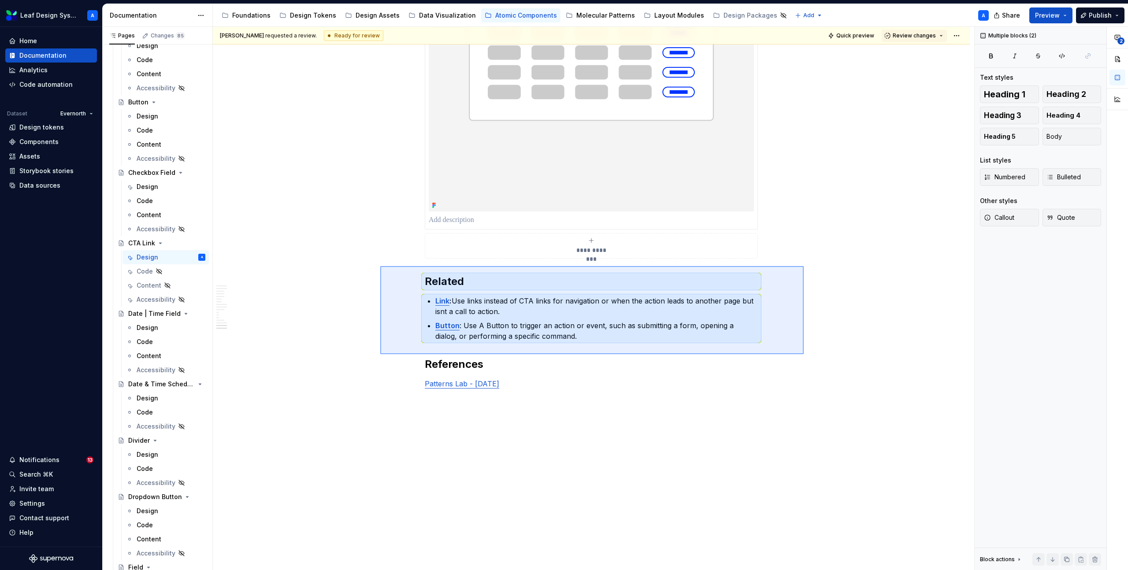
drag, startPoint x: 703, startPoint y: 338, endPoint x: 805, endPoint y: 355, distance: 102.7
click at [805, 355] on div "**********" at bounding box center [593, 299] width 761 height 544
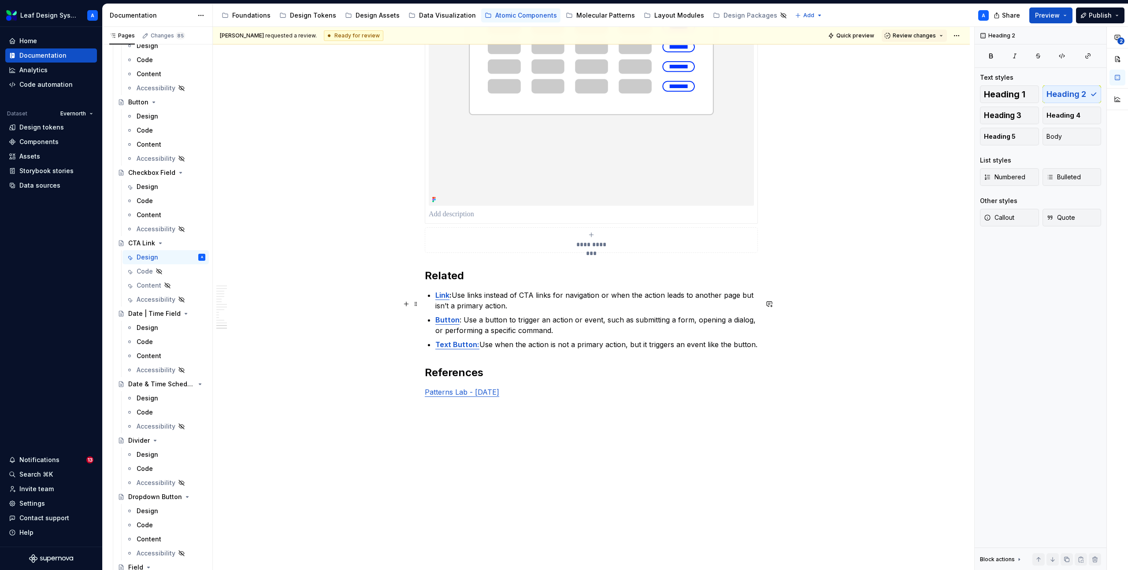
click at [446, 300] on strong "Link" at bounding box center [442, 295] width 14 height 9
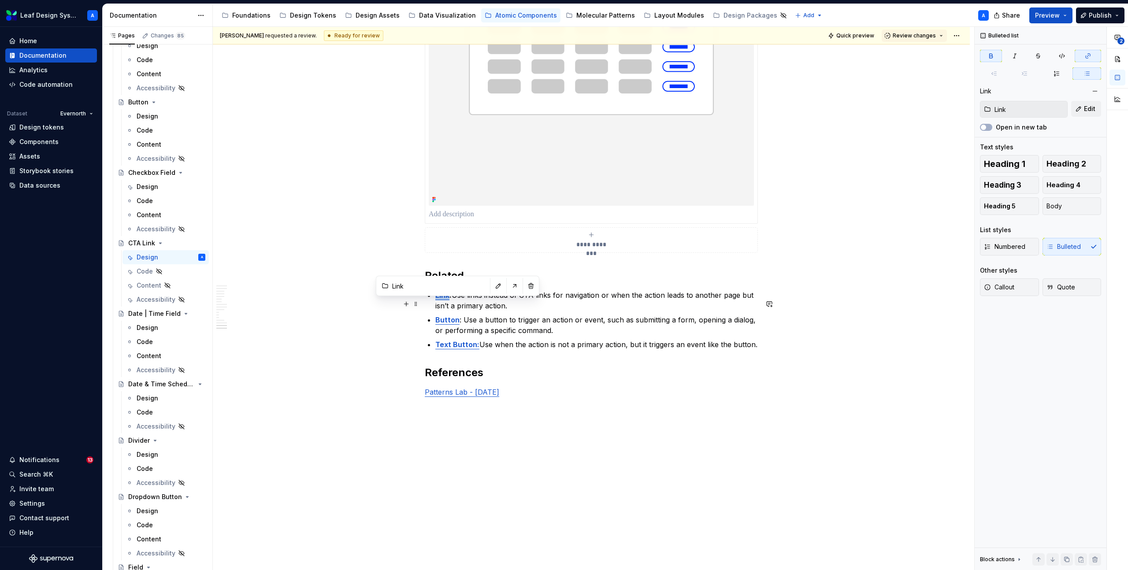
click at [446, 300] on strong "Link" at bounding box center [442, 295] width 14 height 9
click at [659, 289] on button "button" at bounding box center [659, 288] width 12 height 12
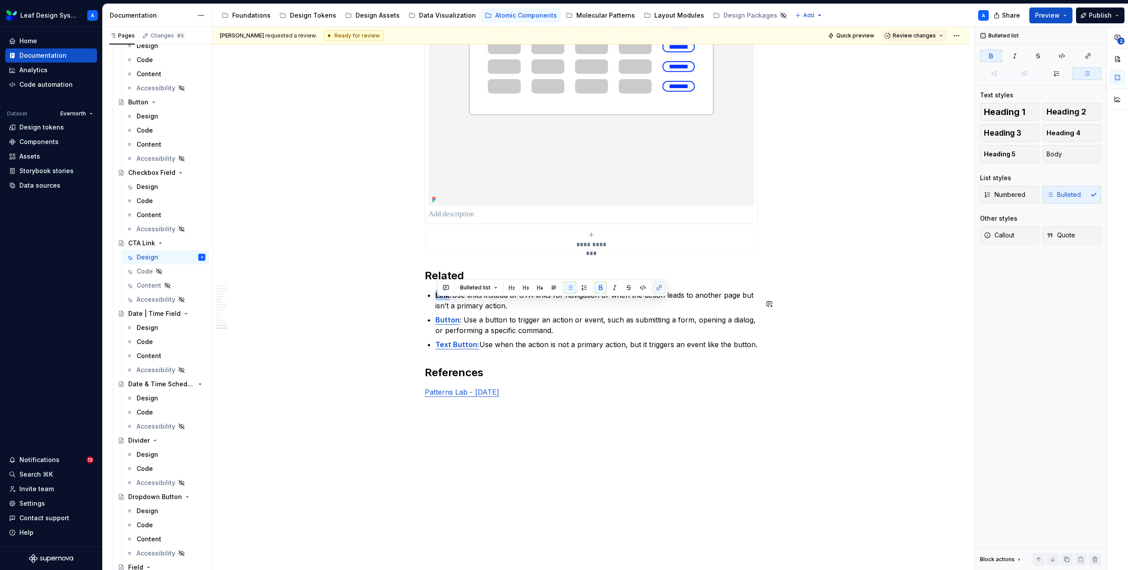
click at [657, 291] on button "button" at bounding box center [659, 288] width 12 height 12
click at [442, 300] on strong "Link:" at bounding box center [443, 295] width 16 height 9
click at [657, 287] on button "button" at bounding box center [659, 288] width 12 height 12
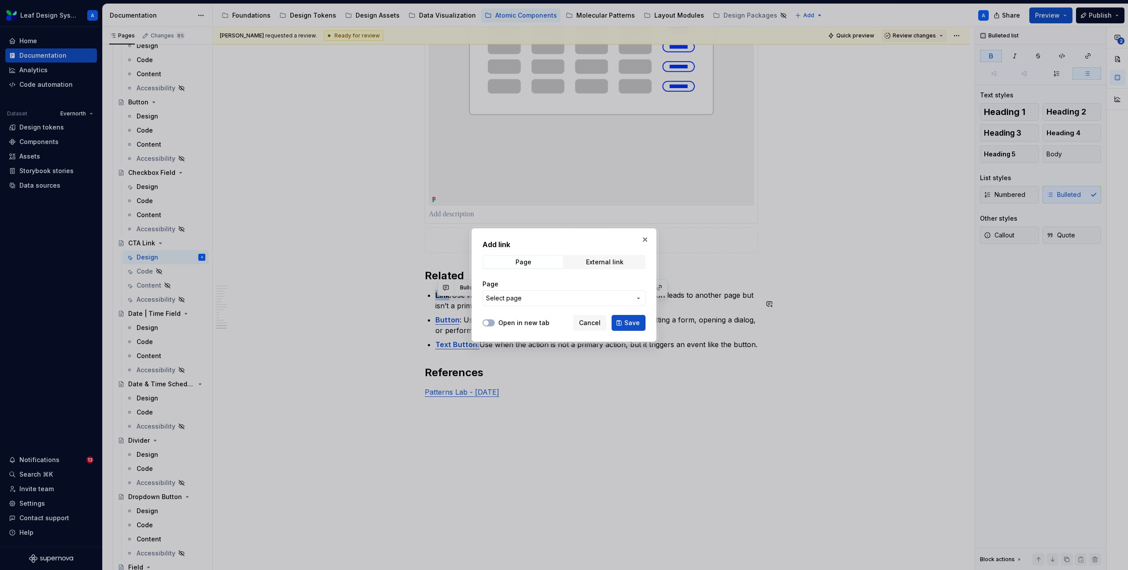
click at [529, 301] on span "Select page" at bounding box center [558, 298] width 145 height 9
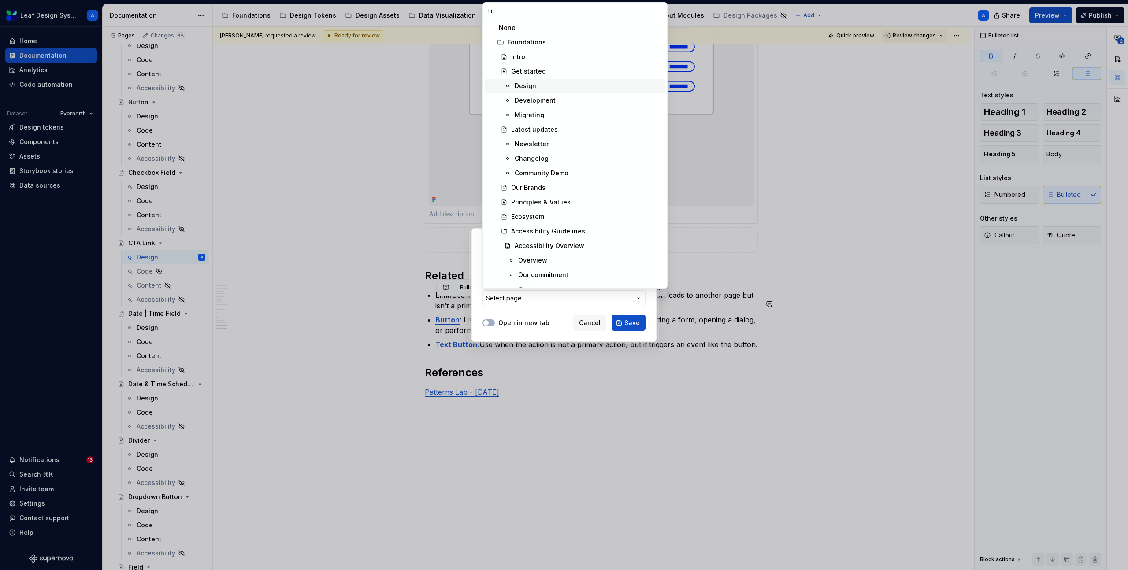
type input "link"
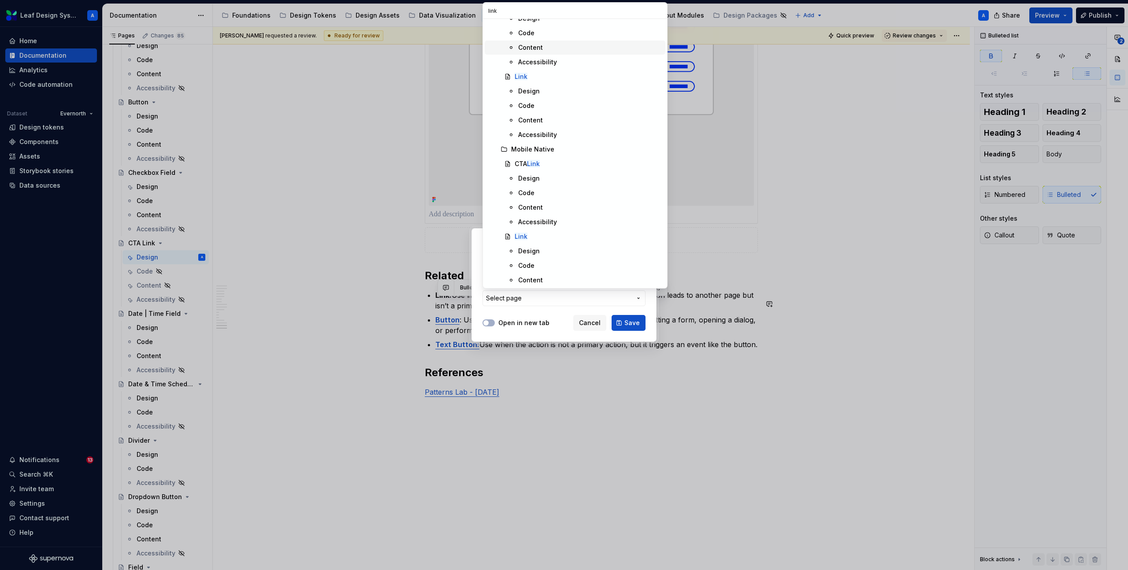
scroll to position [126, 0]
click at [527, 219] on div "Link" at bounding box center [588, 221] width 147 height 9
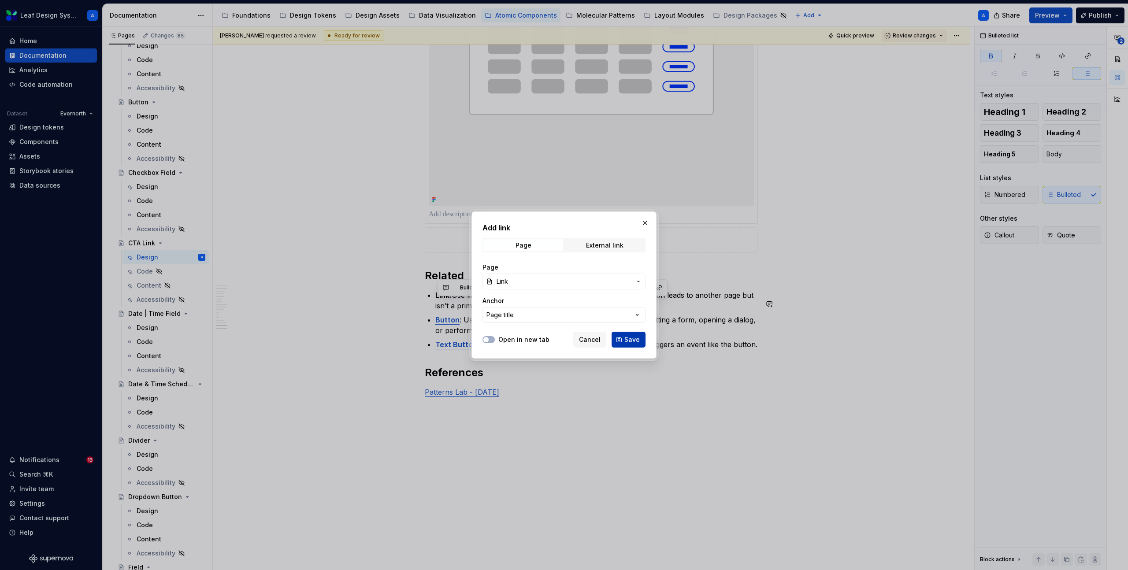
click at [624, 342] on button "Save" at bounding box center [629, 340] width 34 height 16
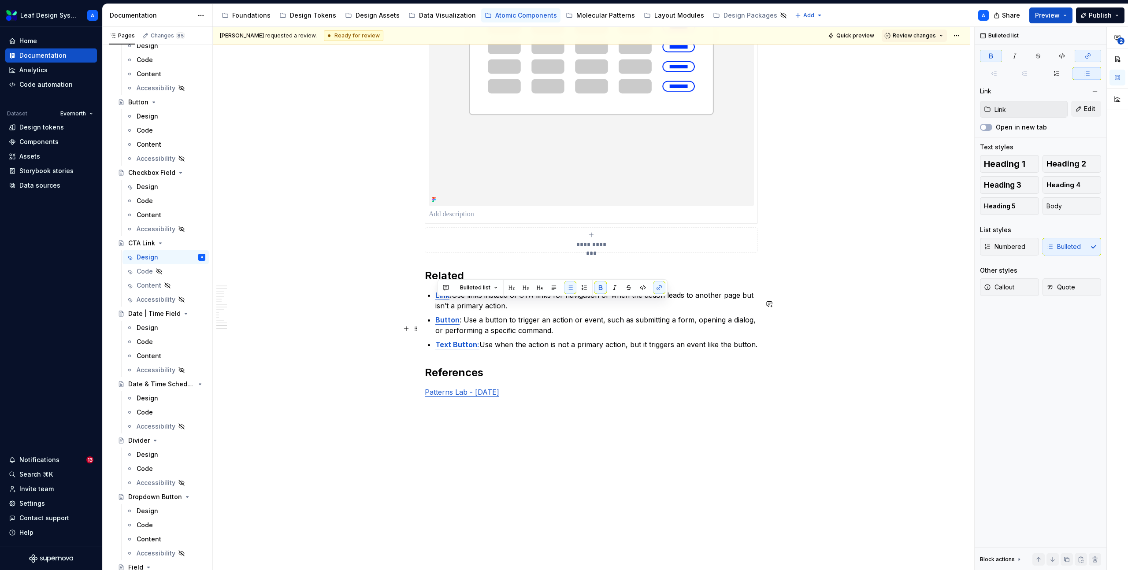
click at [446, 324] on strong "Button" at bounding box center [447, 320] width 24 height 9
click at [1094, 109] on span "Edit" at bounding box center [1089, 108] width 11 height 9
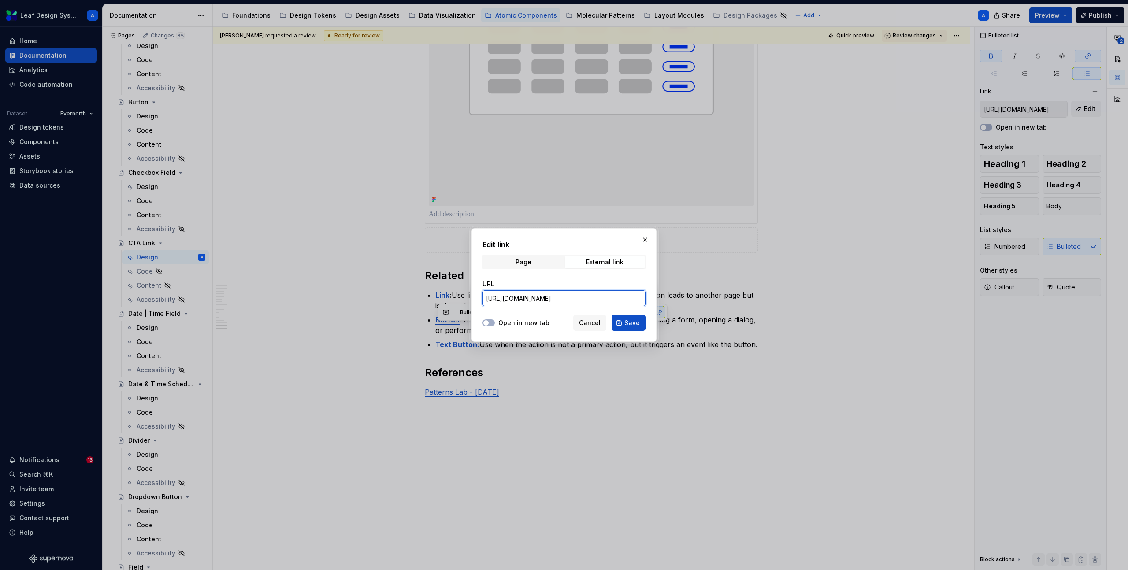
click at [618, 301] on input "[URL][DOMAIN_NAME]" at bounding box center [564, 298] width 163 height 16
click at [605, 302] on input "[URL][DOMAIN_NAME]" at bounding box center [564, 298] width 163 height 16
click at [538, 258] on span "Page" at bounding box center [523, 262] width 80 height 12
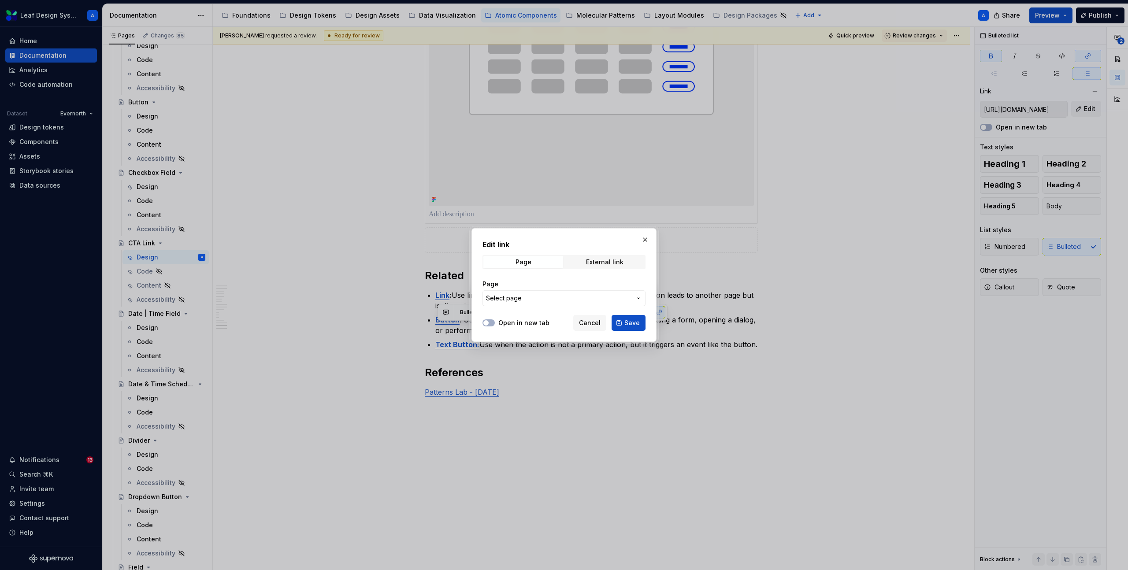
click at [534, 296] on span "Select page" at bounding box center [558, 298] width 145 height 9
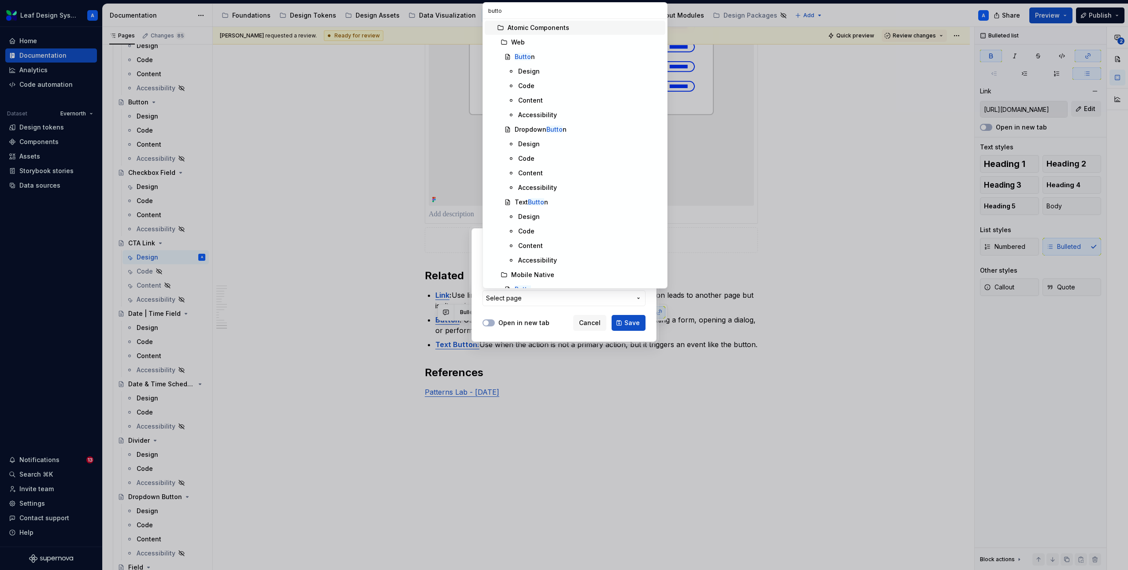
type input "button"
click at [539, 179] on span "Button" at bounding box center [575, 185] width 181 height 14
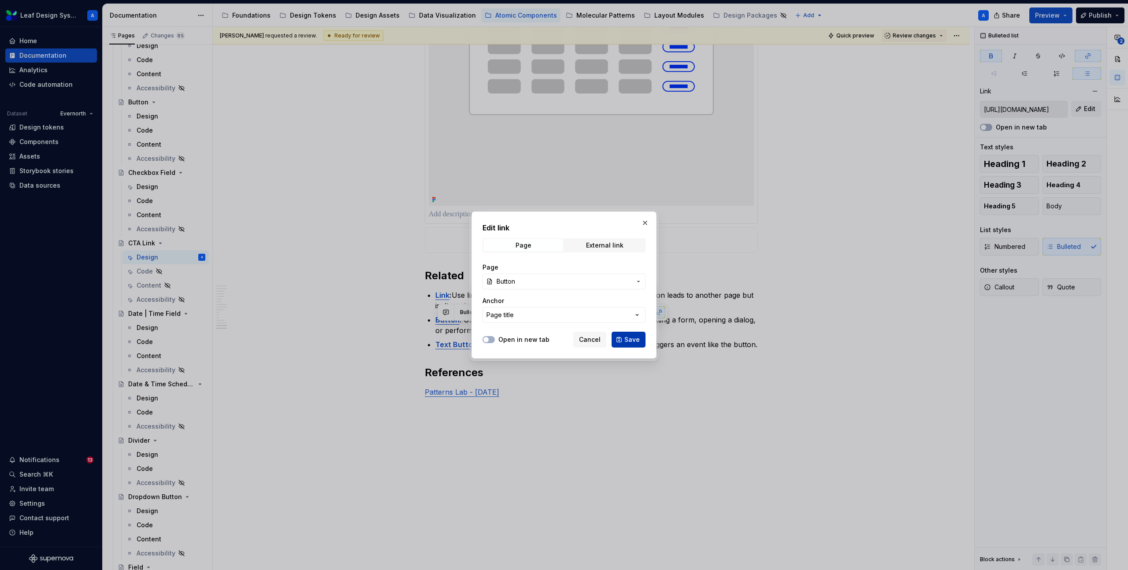
click at [628, 338] on span "Save" at bounding box center [631, 339] width 15 height 9
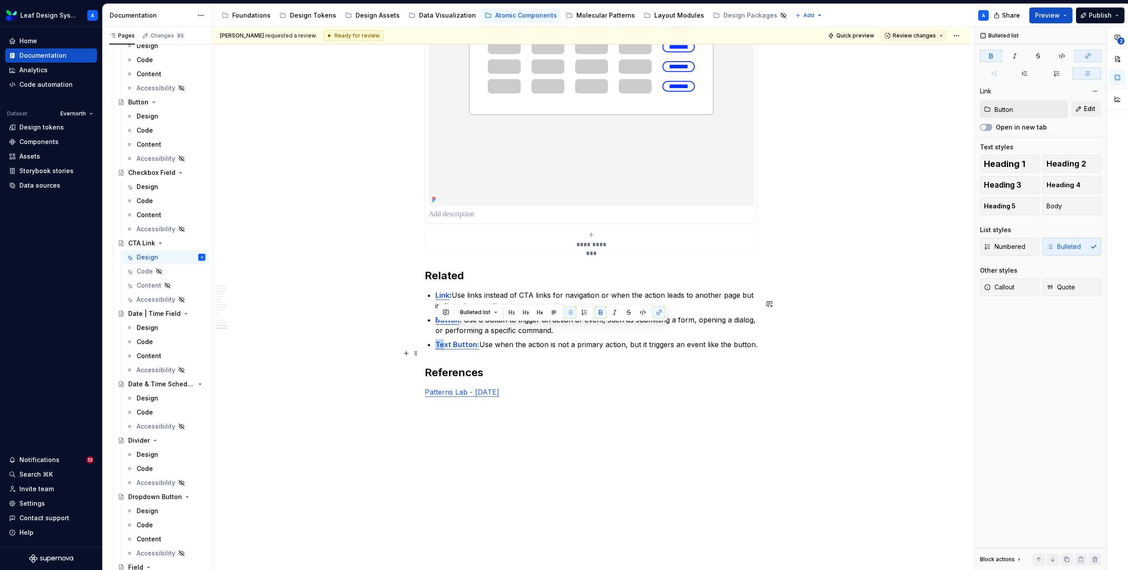
type input "Text Button"
drag, startPoint x: 444, startPoint y: 354, endPoint x: 478, endPoint y: 353, distance: 34.4
click at [478, 349] on strong "Text Button:" at bounding box center [457, 344] width 44 height 9
click at [1090, 104] on span "Edit" at bounding box center [1089, 108] width 11 height 9
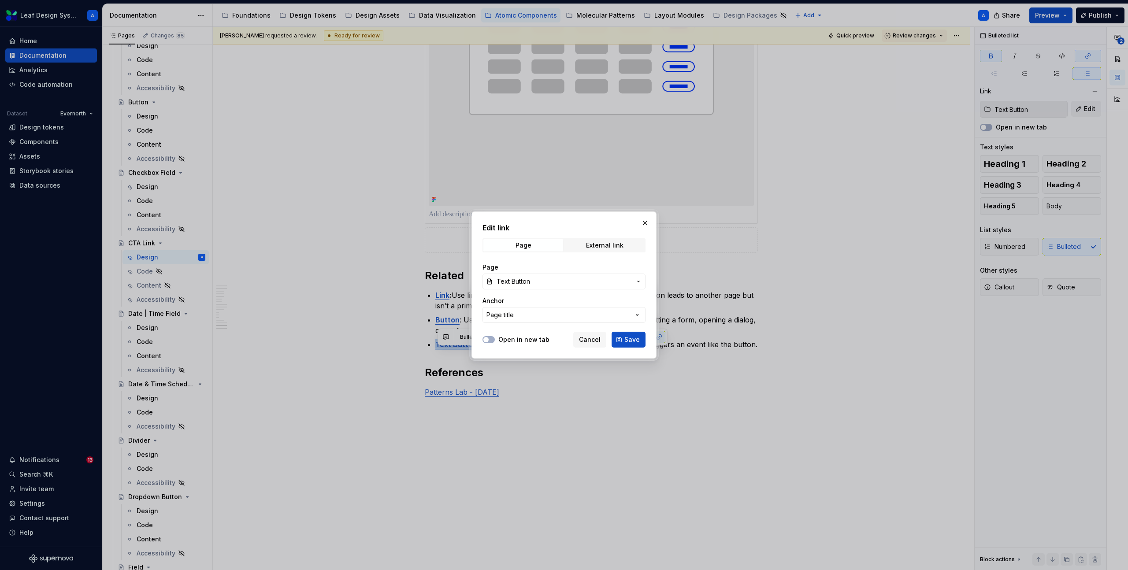
click at [557, 284] on span "Text Button" at bounding box center [564, 281] width 135 height 9
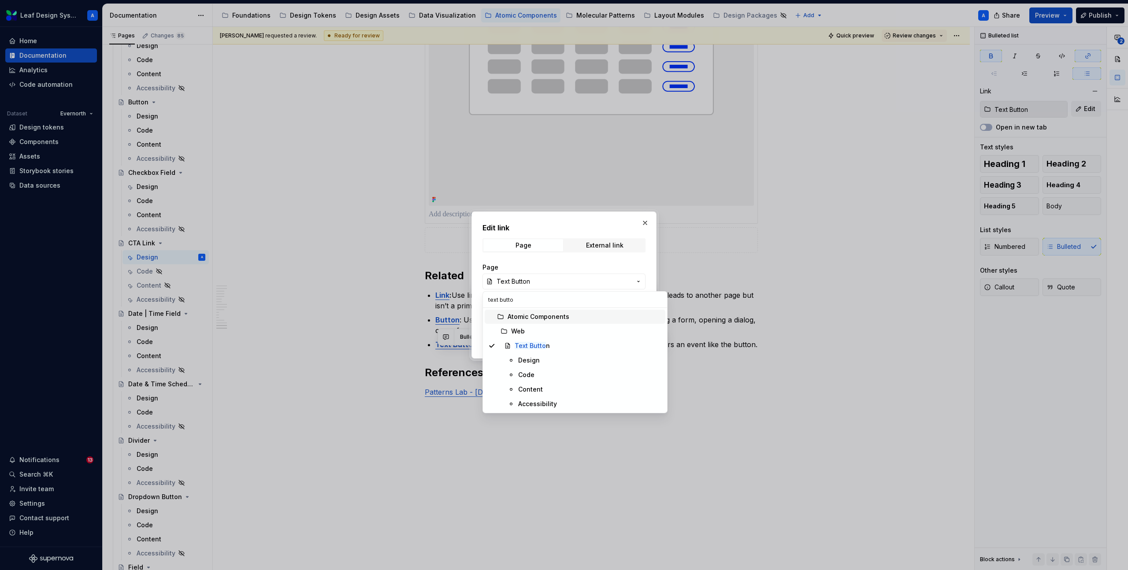
type input "text button"
click at [645, 221] on div "Edit link Page External link Page Text Button Anchor Page title Open in new tab…" at bounding box center [564, 285] width 1128 height 570
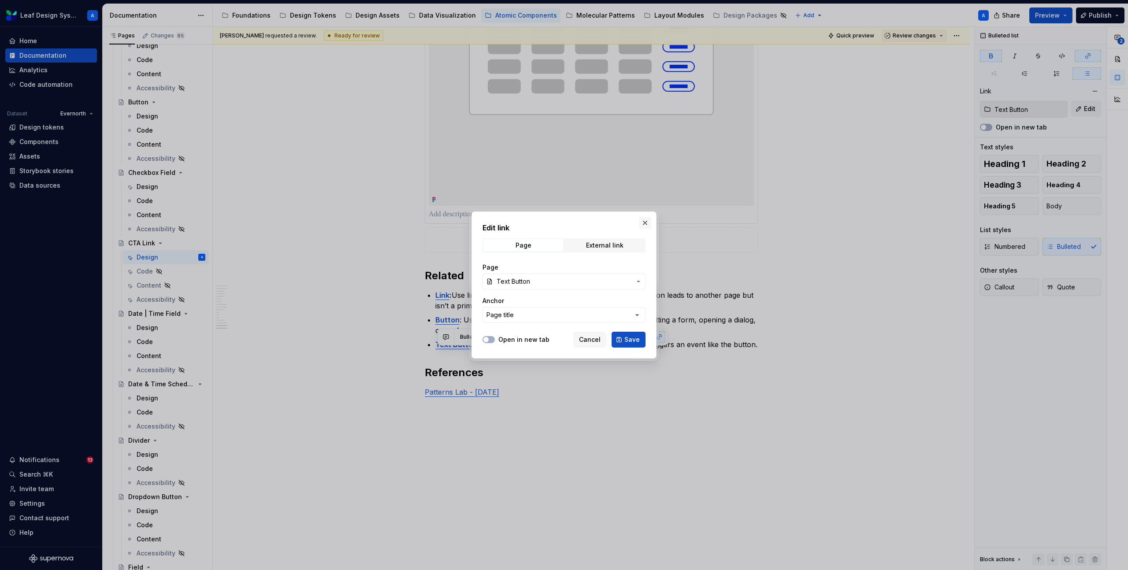
click at [646, 224] on button "button" at bounding box center [645, 223] width 12 height 12
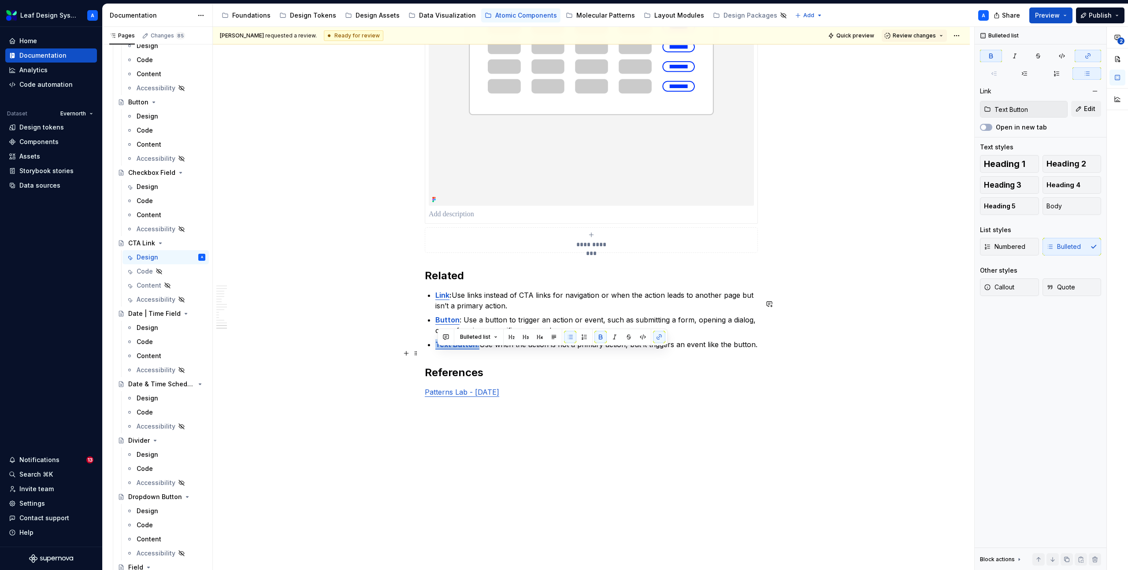
drag, startPoint x: 435, startPoint y: 354, endPoint x: 479, endPoint y: 354, distance: 43.2
click at [656, 339] on button "button" at bounding box center [659, 337] width 12 height 12
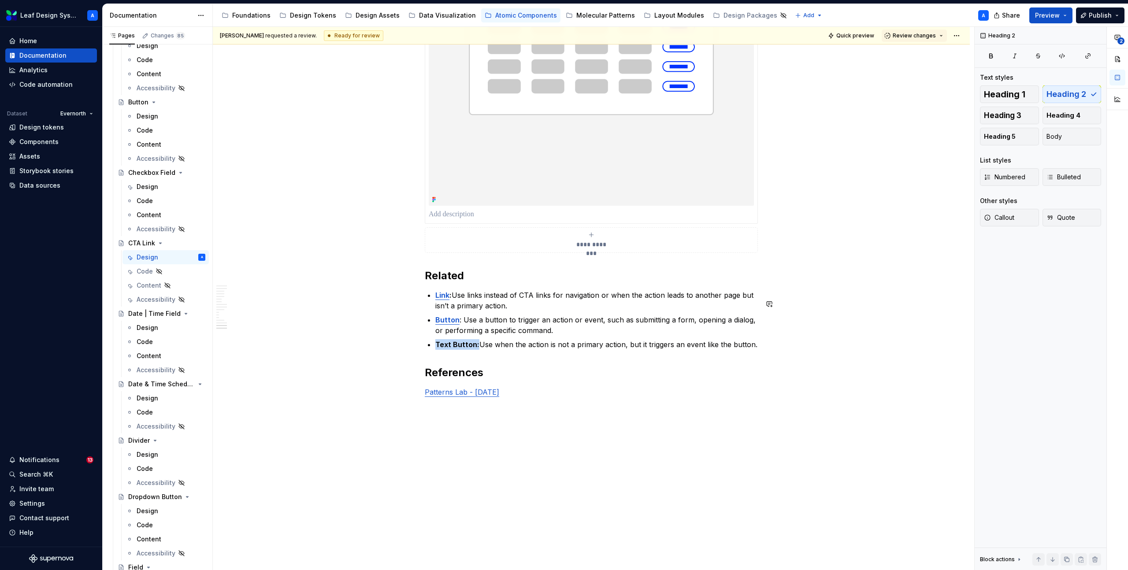
type textarea "*"
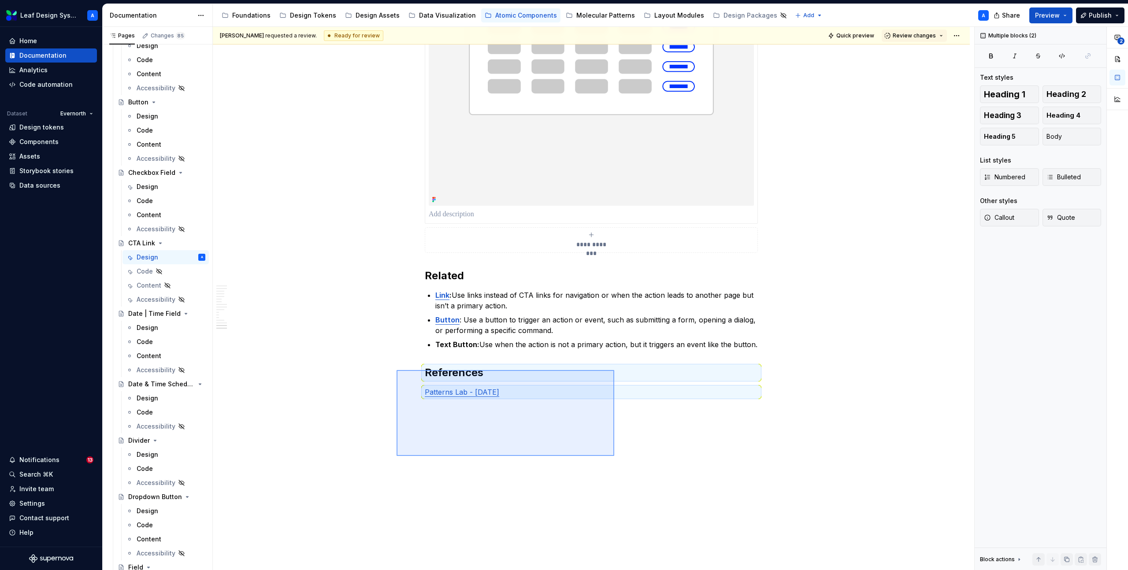
drag, startPoint x: 510, startPoint y: 409, endPoint x: 628, endPoint y: 461, distance: 128.8
click at [624, 460] on div "**********" at bounding box center [593, 299] width 761 height 544
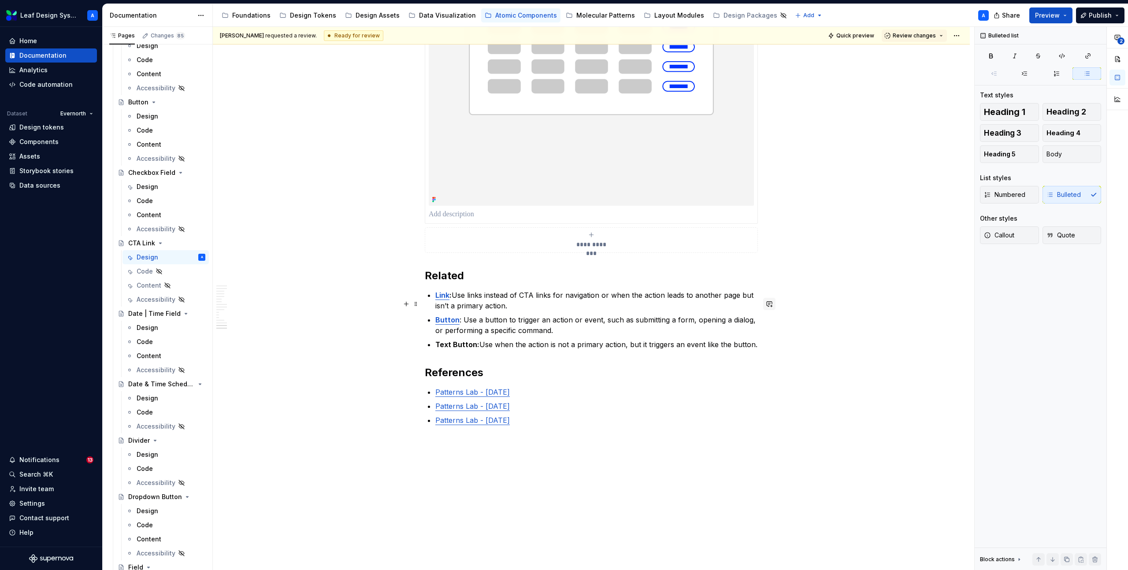
click at [774, 304] on button "button" at bounding box center [769, 304] width 12 height 12
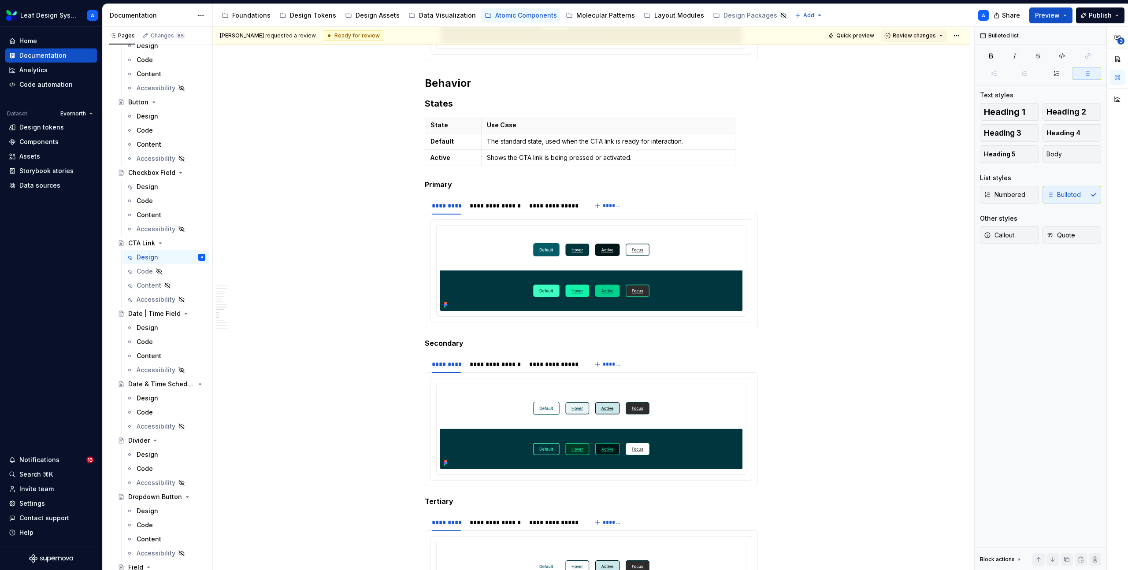
scroll to position [2203, 0]
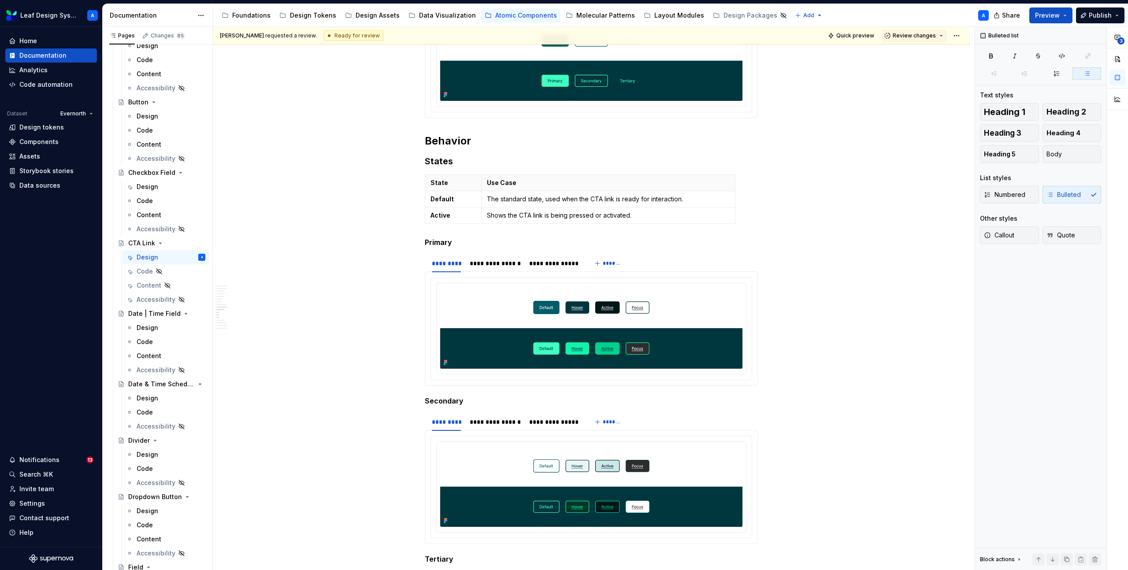
click at [724, 167] on h3 "States" at bounding box center [591, 161] width 333 height 12
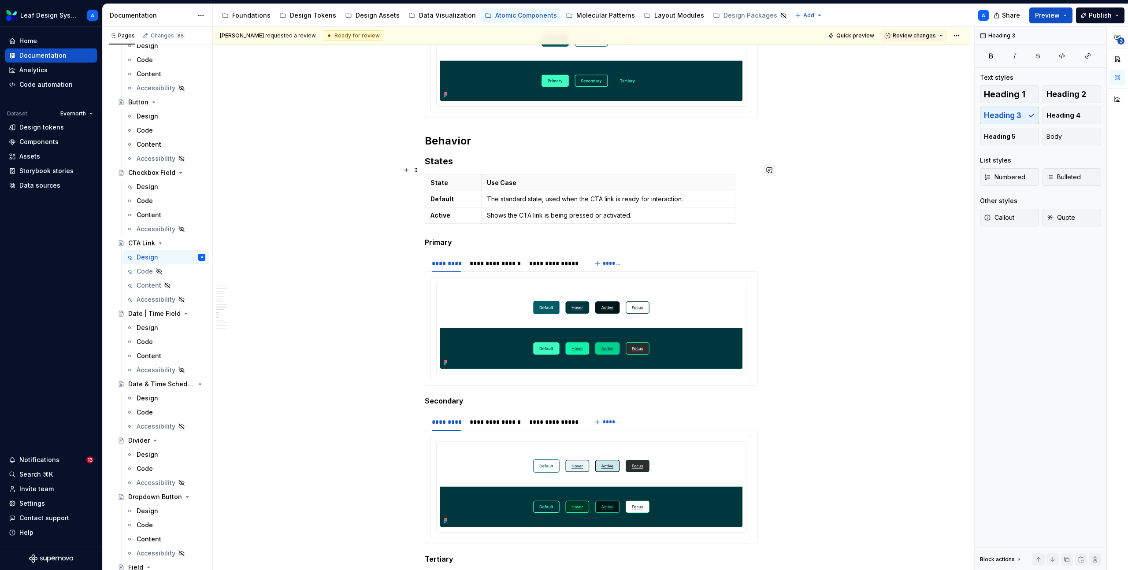
click at [770, 169] on button "button" at bounding box center [769, 170] width 12 height 12
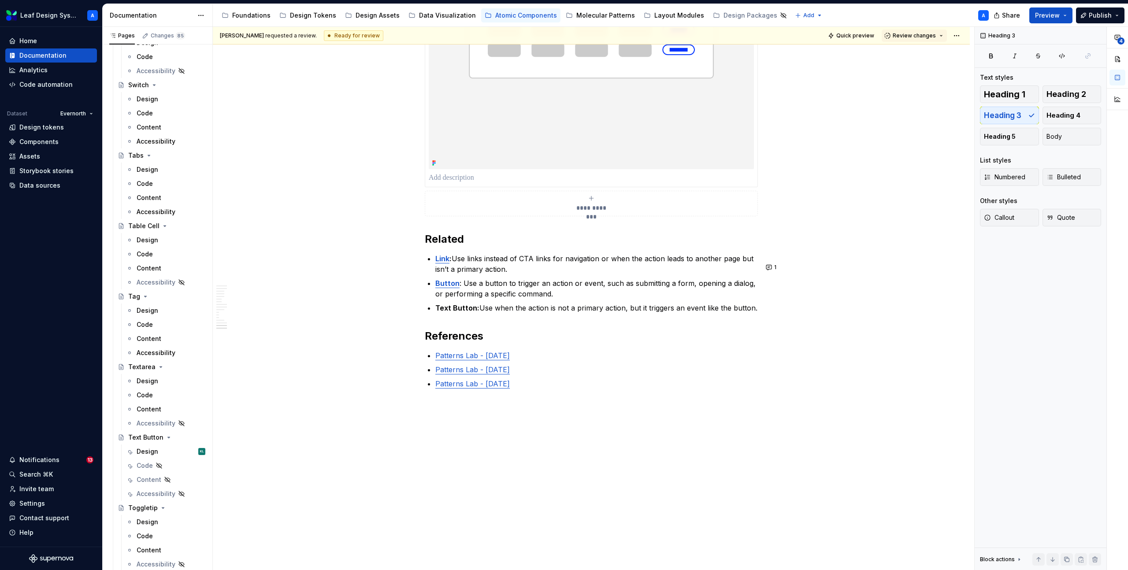
scroll to position [1964, 0]
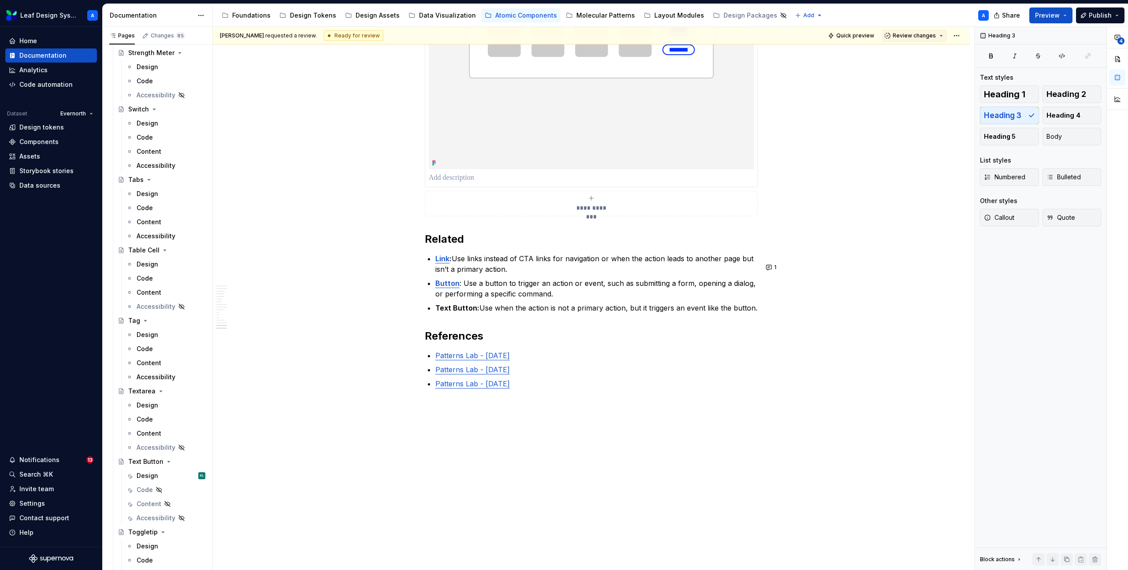
type textarea "*"
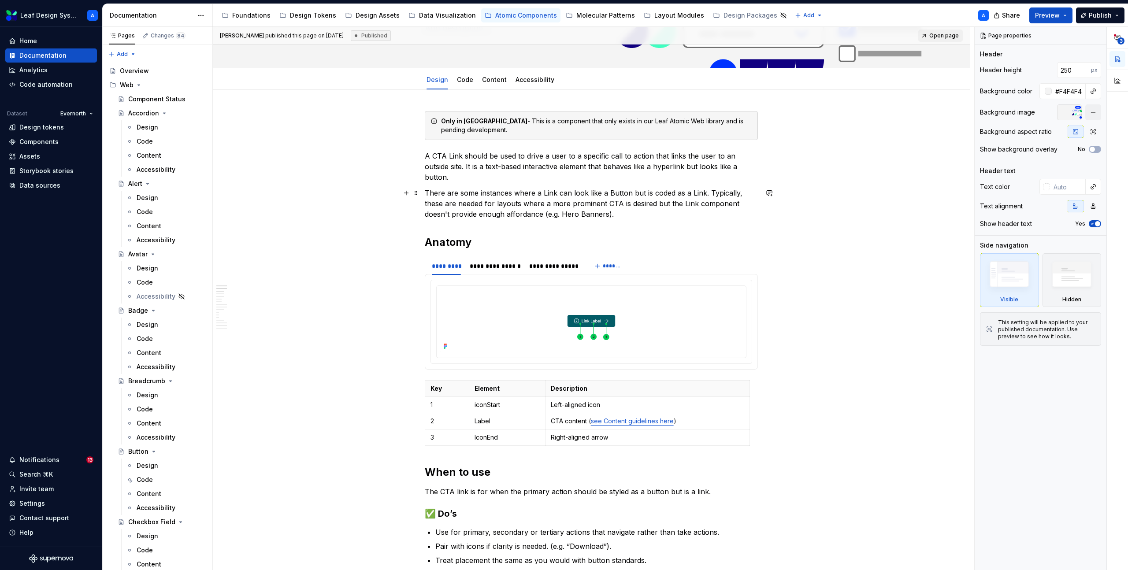
scroll to position [89, 0]
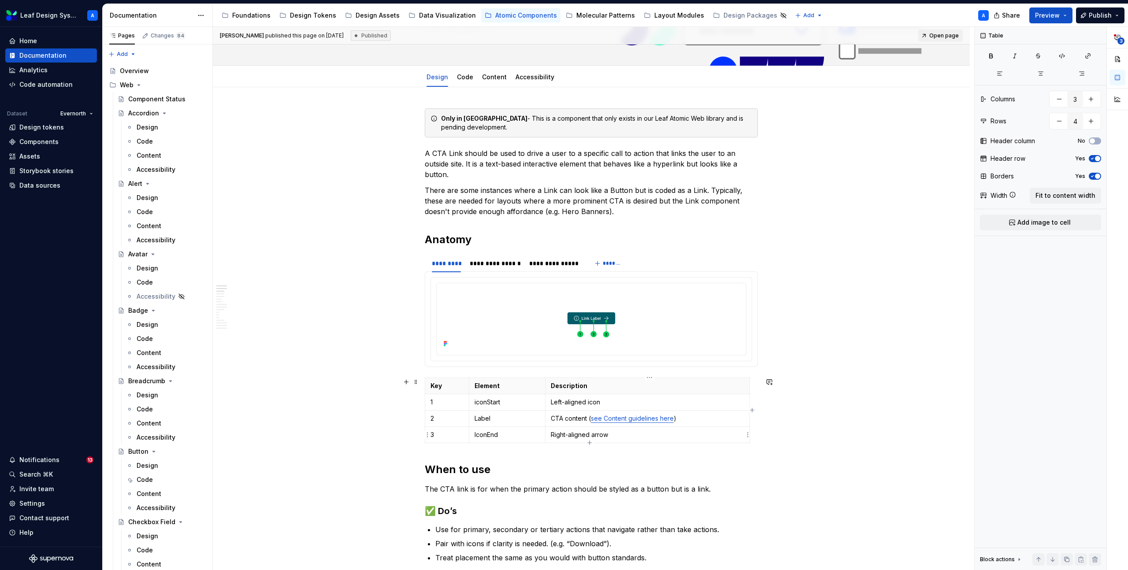
click at [579, 438] on p "Right-aligned arrow" at bounding box center [647, 435] width 193 height 9
click at [496, 438] on p "IconEnd" at bounding box center [507, 435] width 65 height 9
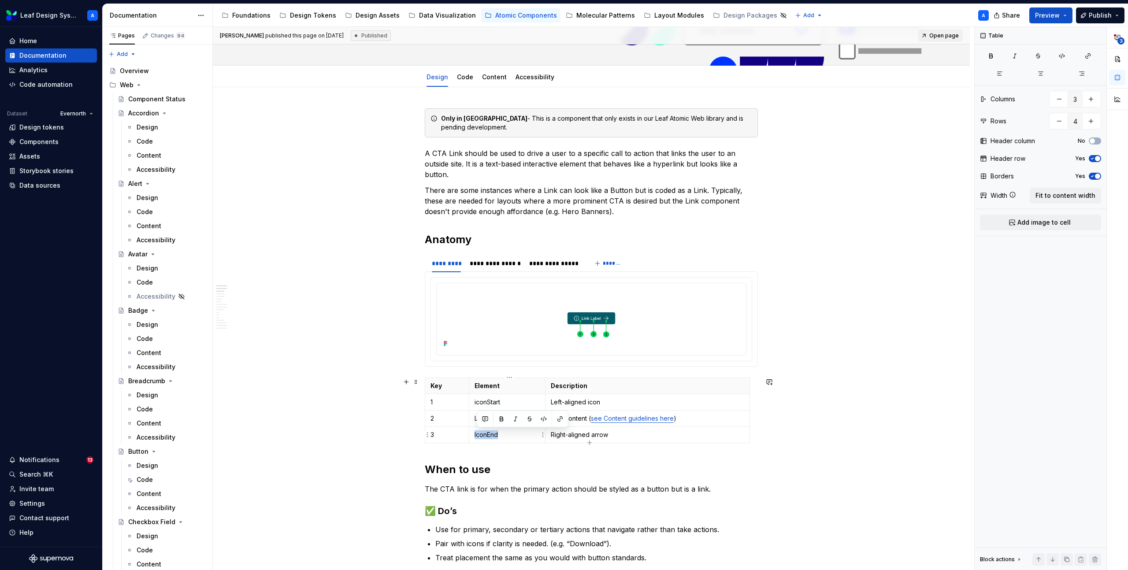
click at [496, 438] on p "IconEnd" at bounding box center [507, 435] width 65 height 9
copy p "IconEnd"
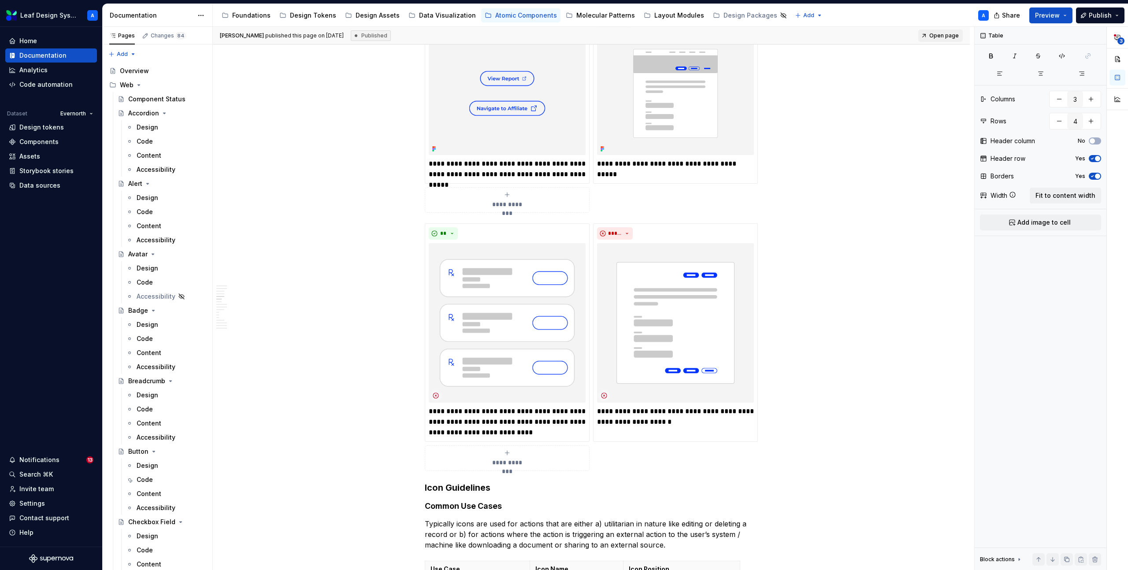
scroll to position [817, 0]
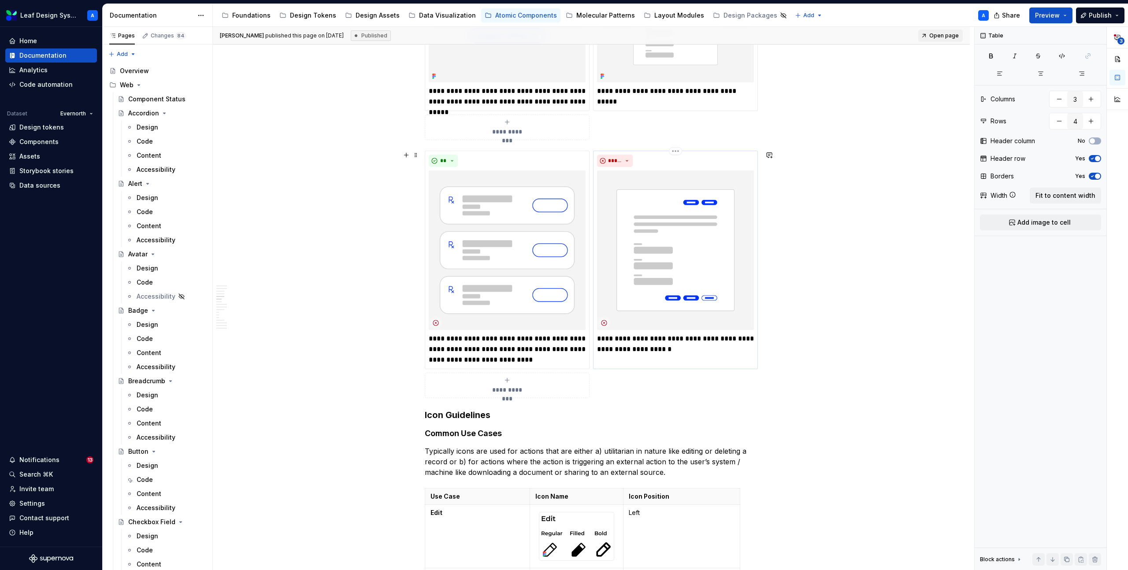
click at [602, 340] on p "**********" at bounding box center [675, 344] width 157 height 21
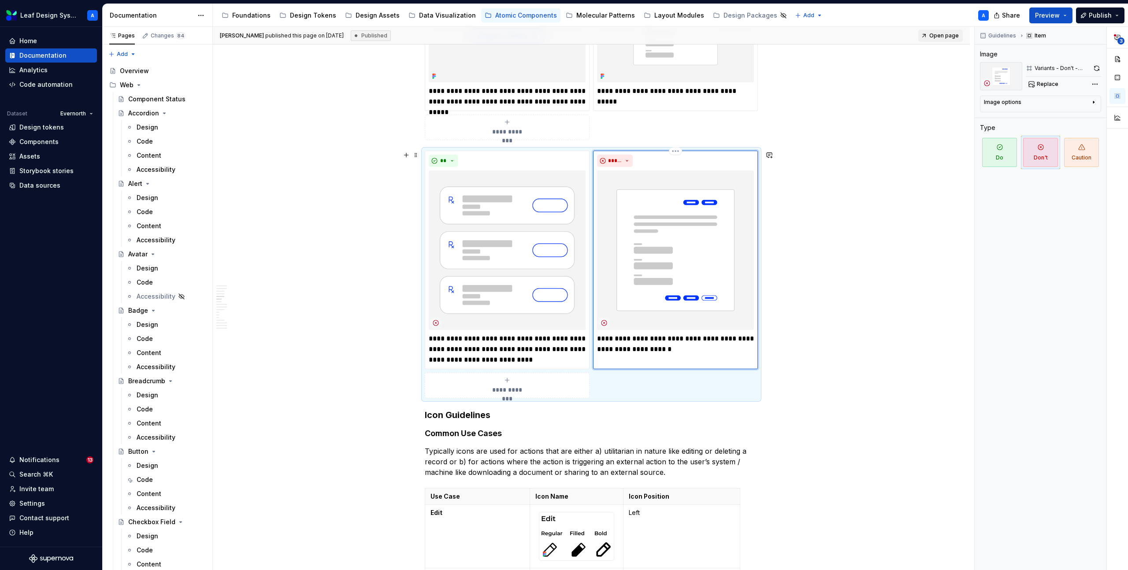
type textarea "*"
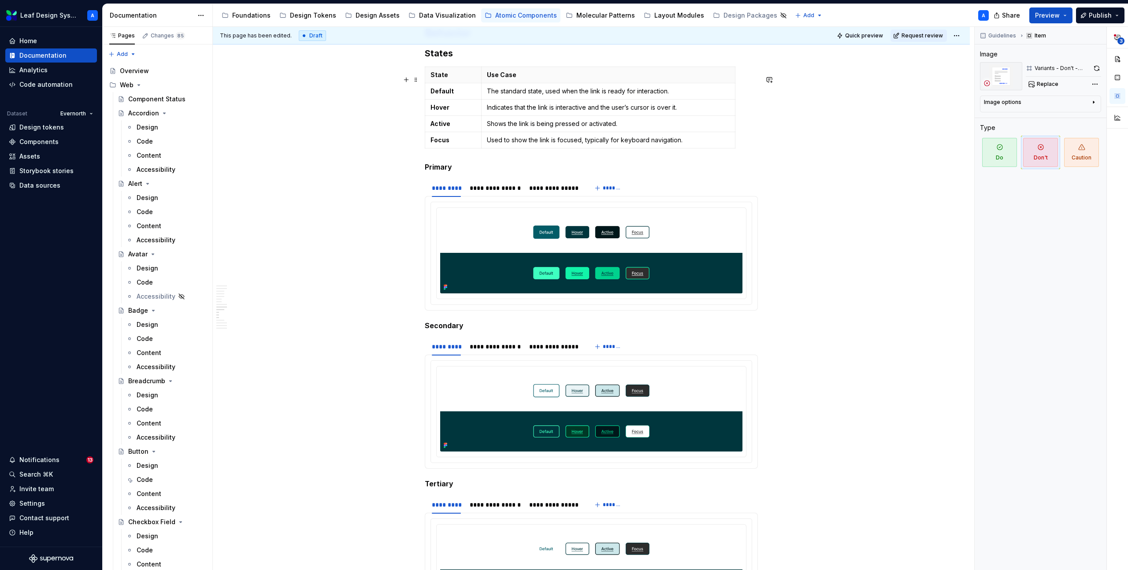
scroll to position [2313, 0]
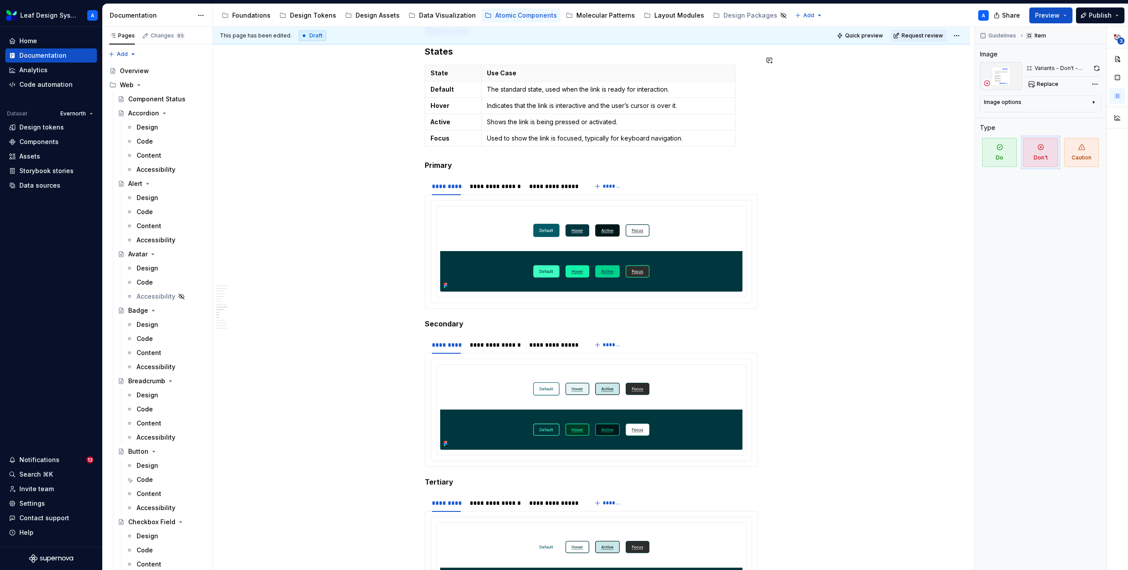
type textarea "*"
click at [593, 94] on p "The standard state, used when the link is ready for interaction." at bounding box center [608, 89] width 243 height 9
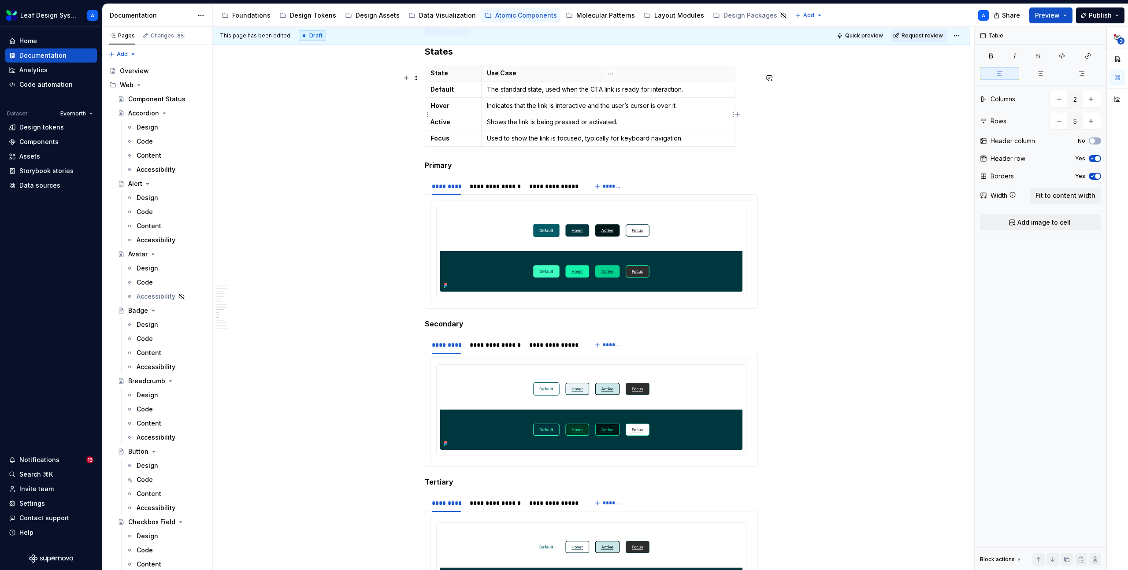
click at [540, 110] on p "Indicates that the link is interactive and the user’s cursor is over it." at bounding box center [608, 105] width 243 height 9
click at [521, 126] on p "Shows the link is being pressed or activated." at bounding box center [608, 122] width 243 height 9
click at [542, 143] on p "Used to show the link is focused, typically for keyboard navigation." at bounding box center [608, 138] width 243 height 9
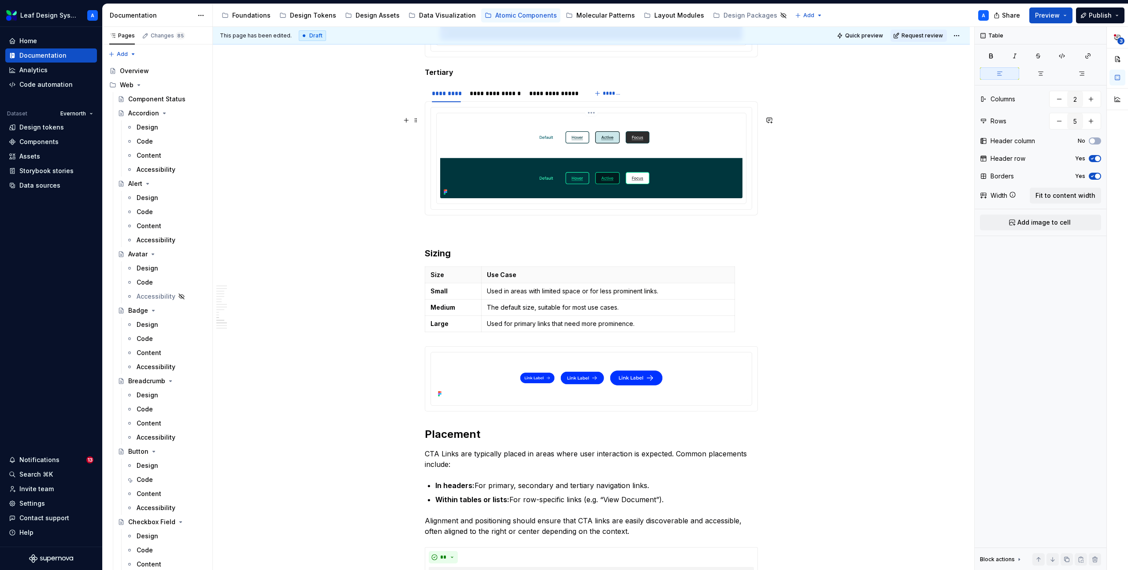
scroll to position [2787, 0]
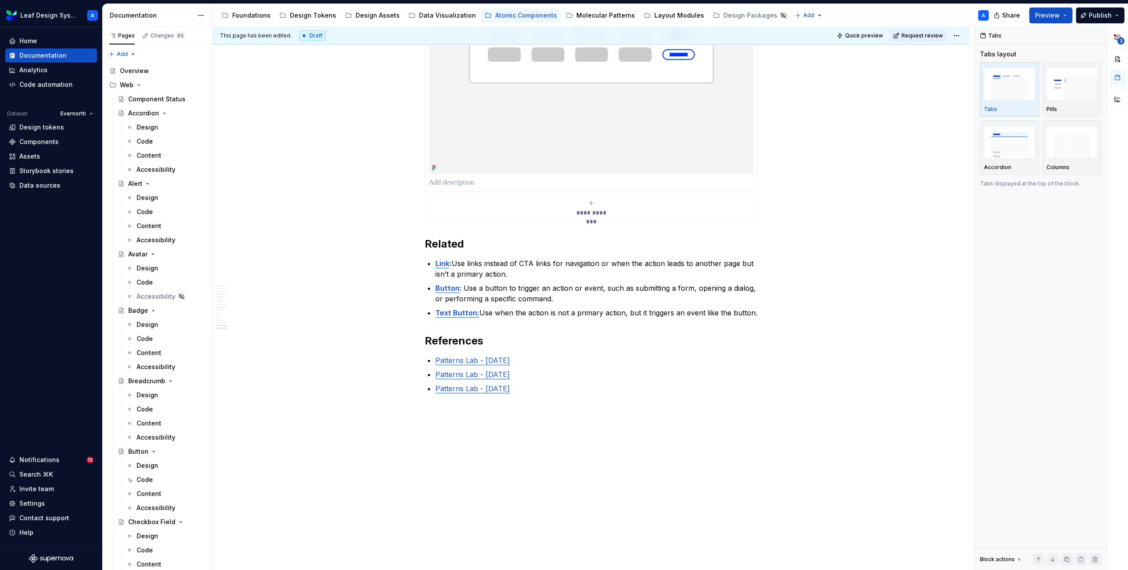
scroll to position [3439, 0]
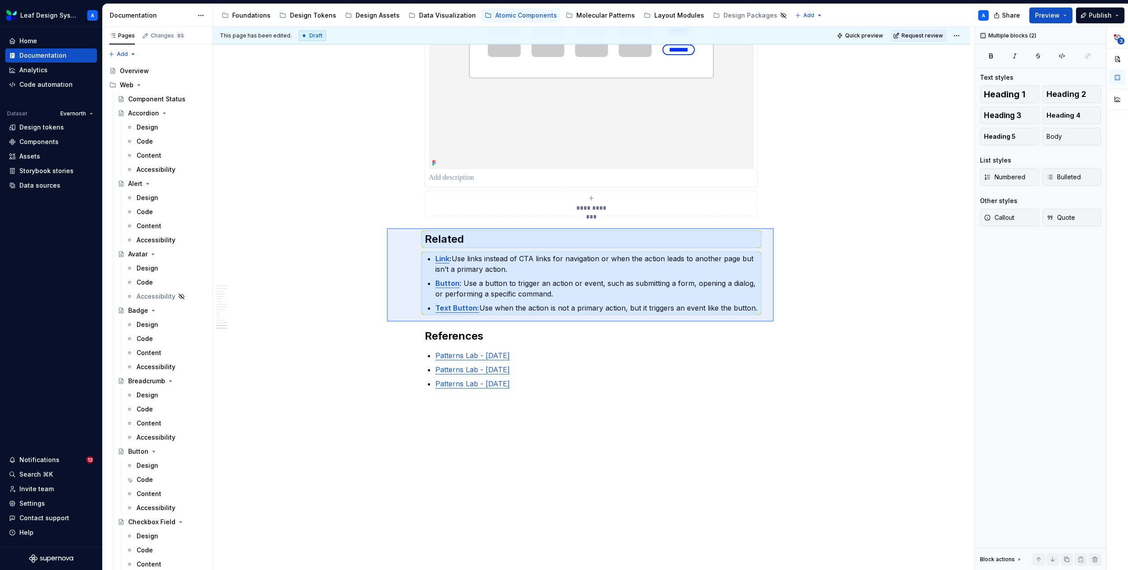
drag, startPoint x: 387, startPoint y: 228, endPoint x: 774, endPoint y: 322, distance: 398.0
click at [774, 322] on div "**********" at bounding box center [593, 299] width 761 height 544
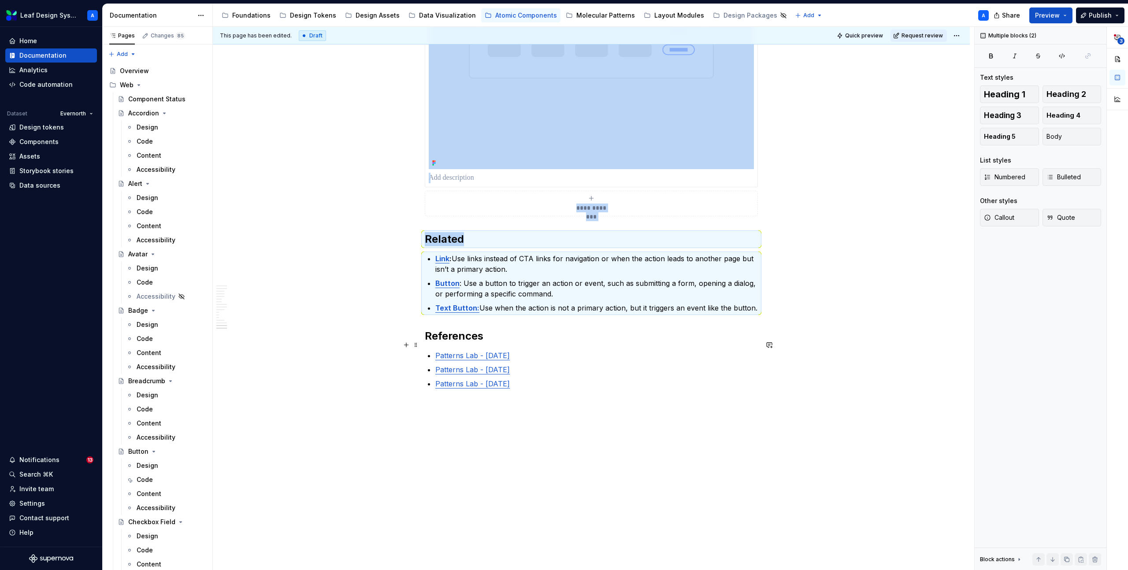
copy div "**********"
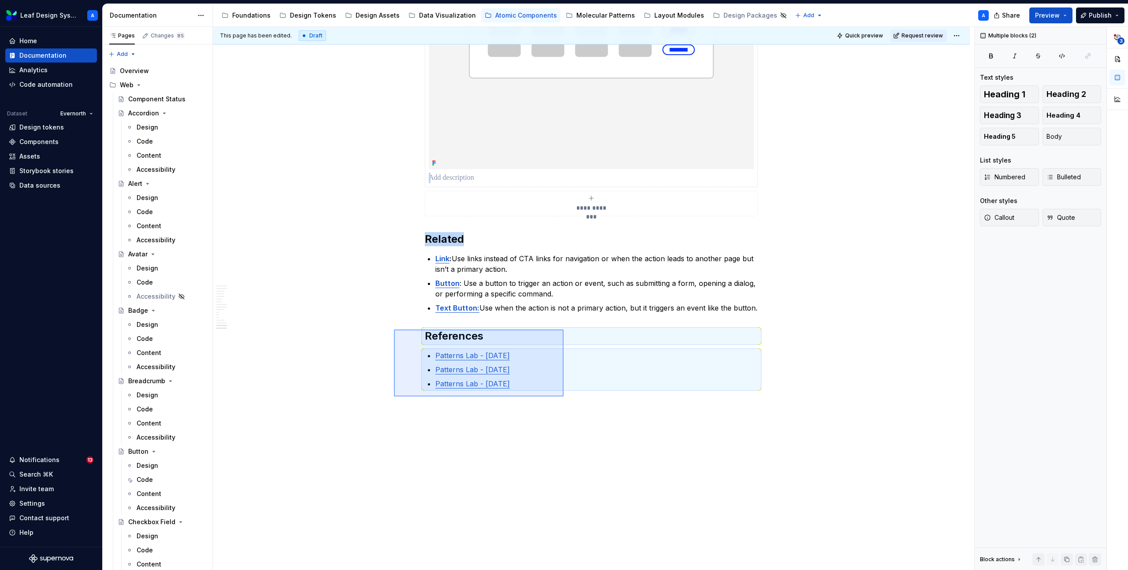
drag, startPoint x: 545, startPoint y: 386, endPoint x: 591, endPoint y: 417, distance: 56.2
click at [591, 415] on div "**********" at bounding box center [593, 299] width 761 height 544
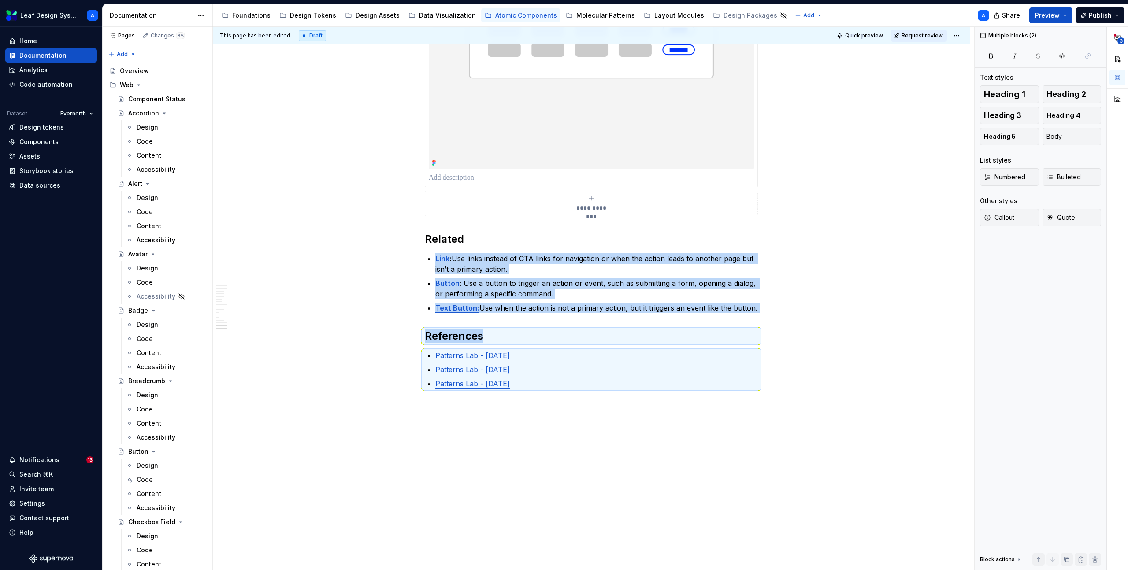
copy div "Link : Use links instead of CTA links for navigation or when the action leads t…"
type textarea "*"
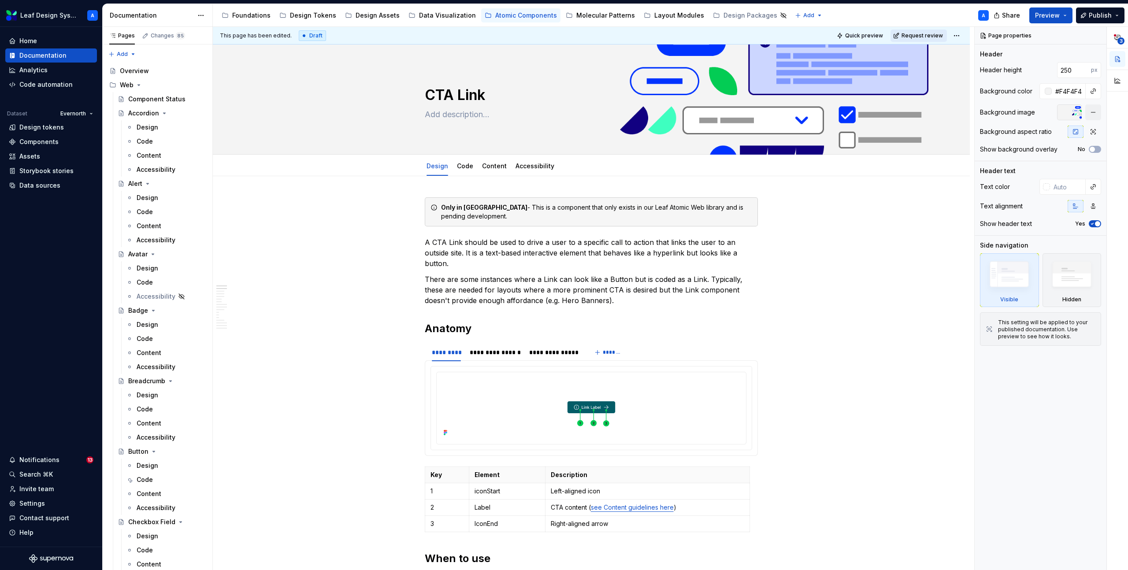
click at [921, 36] on span "Request review" at bounding box center [922, 35] width 41 height 7
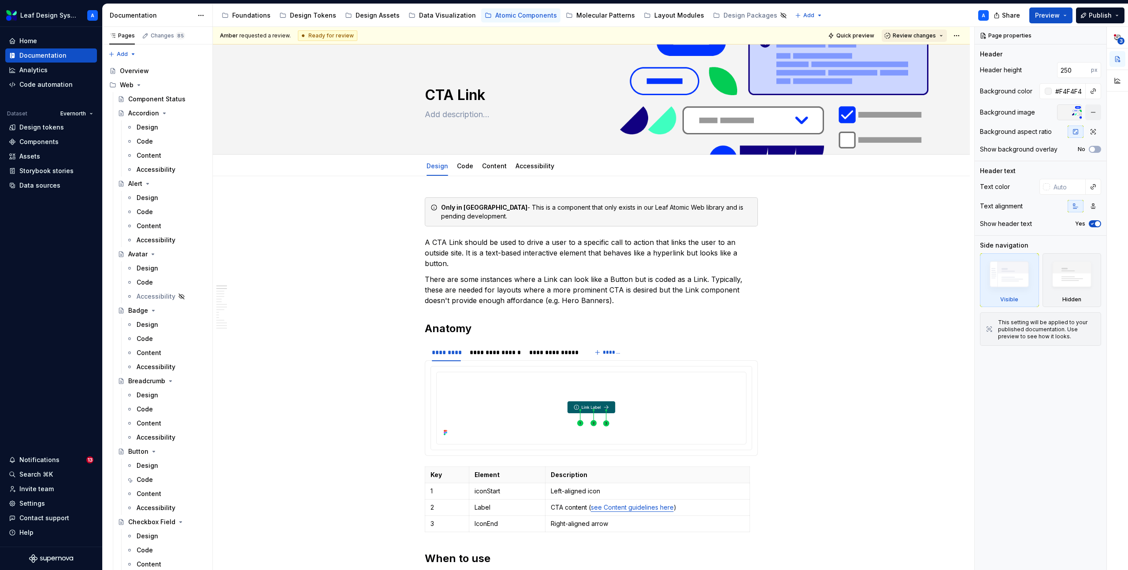
click at [924, 37] on span "Review changes" at bounding box center [914, 35] width 43 height 7
click at [924, 56] on div "Approve" at bounding box center [943, 52] width 77 height 9
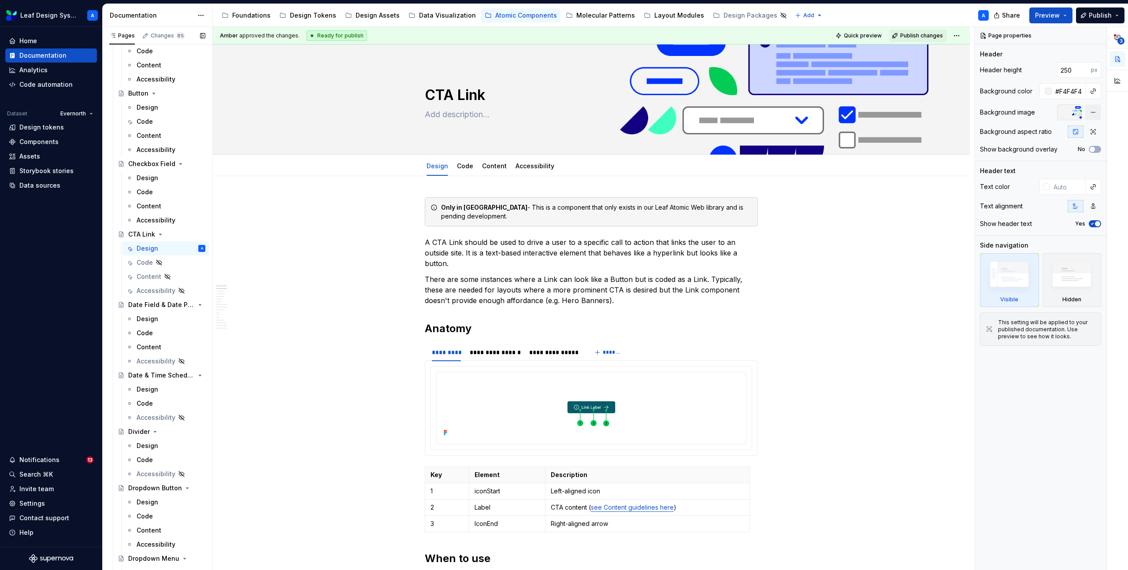
scroll to position [359, 0]
type textarea "*"
